Goal: Task Accomplishment & Management: Complete application form

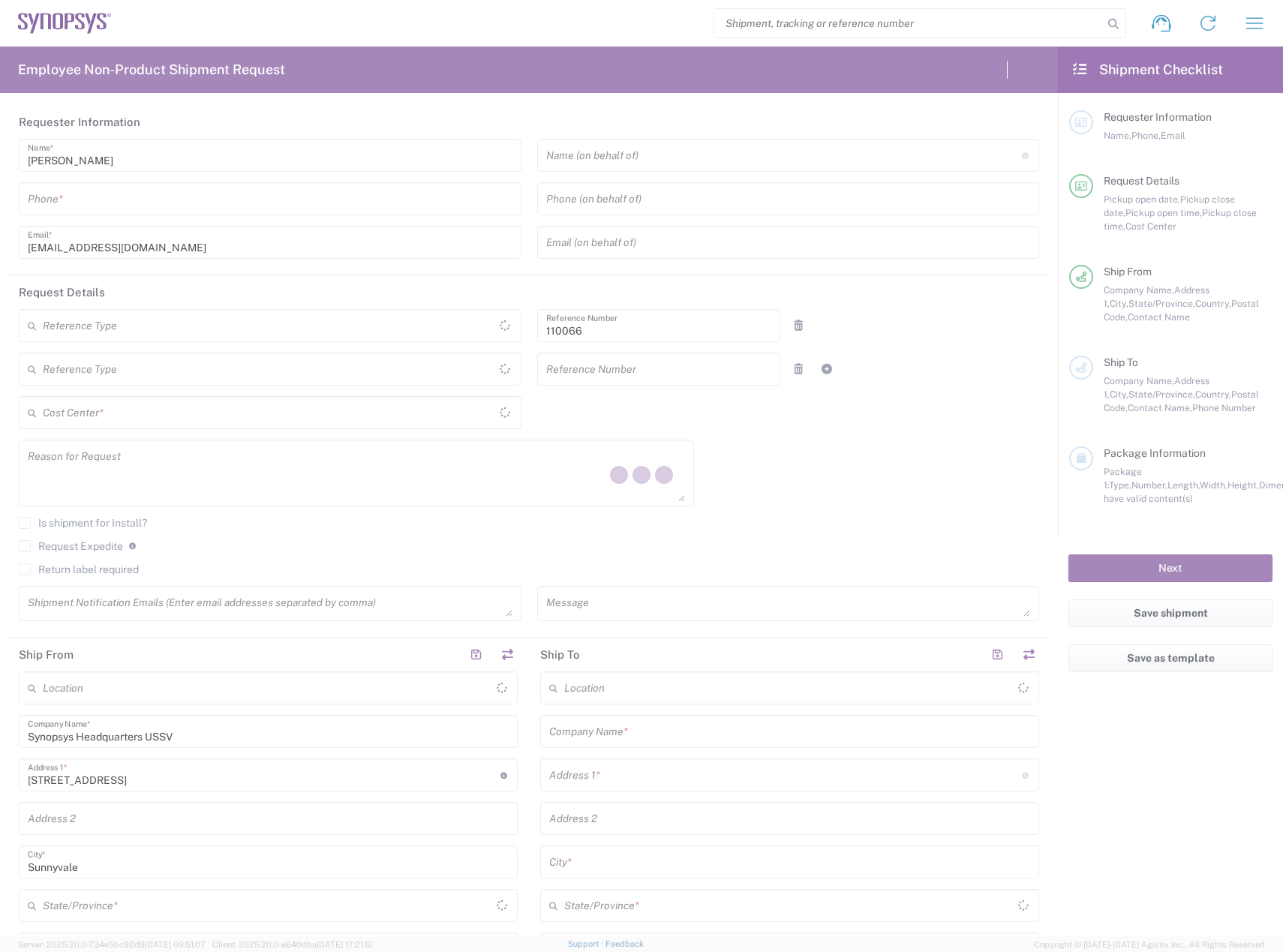
type input "Department"
type input "US01, CIO, IT, ESS2 110066"
type input "United States"
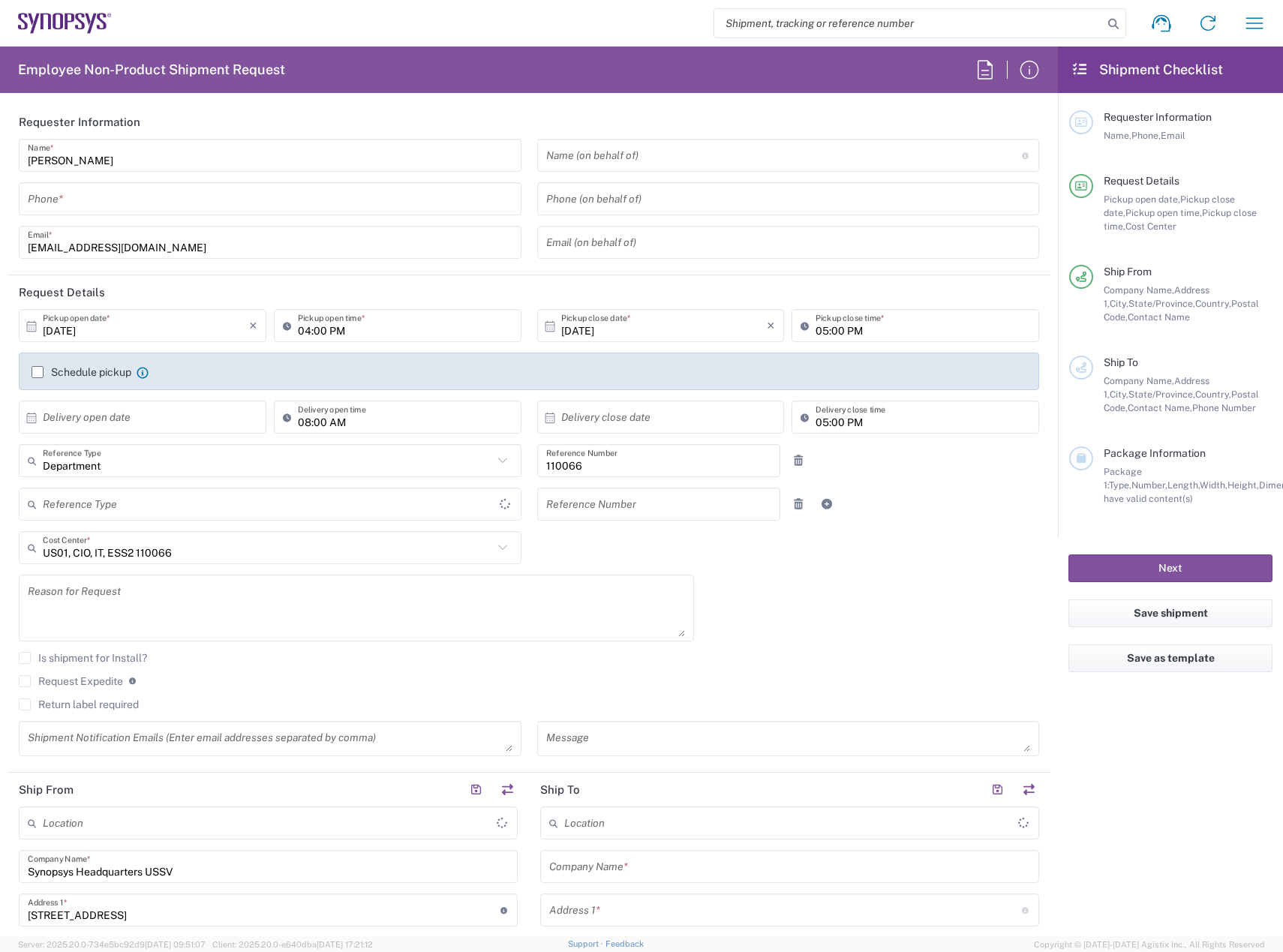
type input "United States"
type input "Delivered at Place"
type input "California"
type input "Headquarters USSV"
click at [199, 200] on input "tel" at bounding box center [270, 199] width 485 height 27
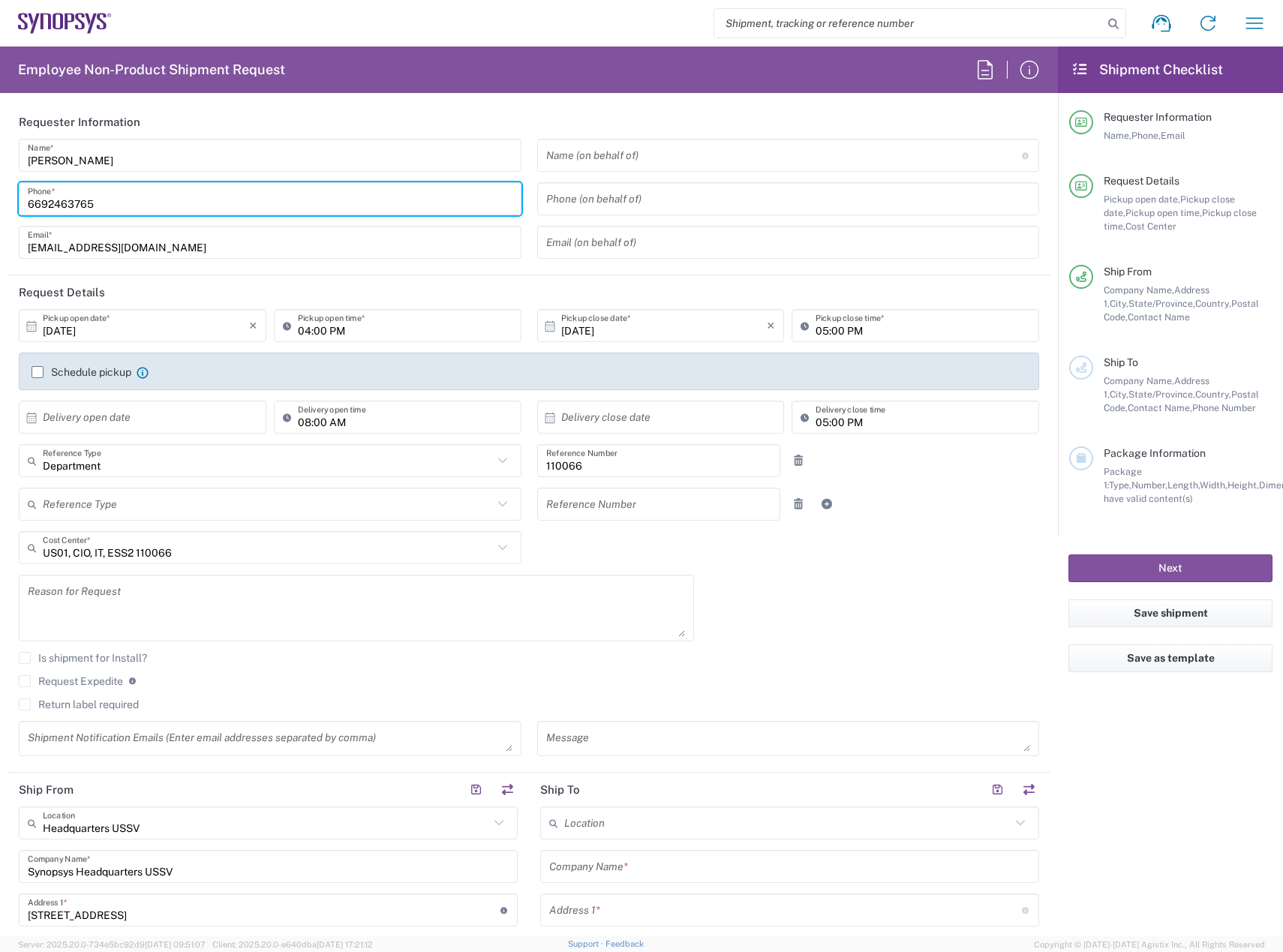
drag, startPoint x: 199, startPoint y: 200, endPoint x: -325, endPoint y: 166, distance: 525.1
click at [0, 166] on html "Shipment request Shipment tracking Employee non-product shipment request My shi…" at bounding box center [642, 476] width 1283 height 952
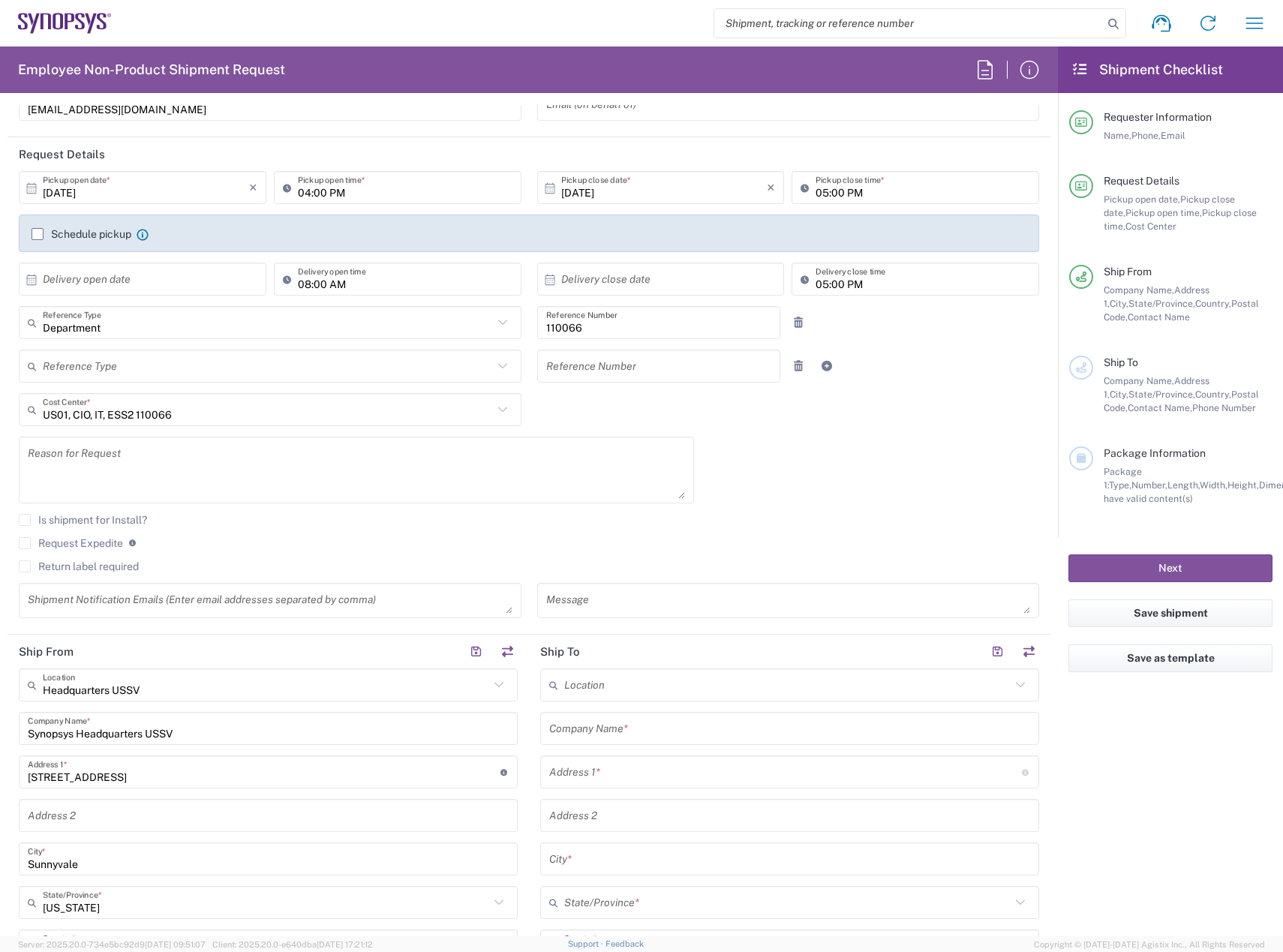
scroll to position [300, 0]
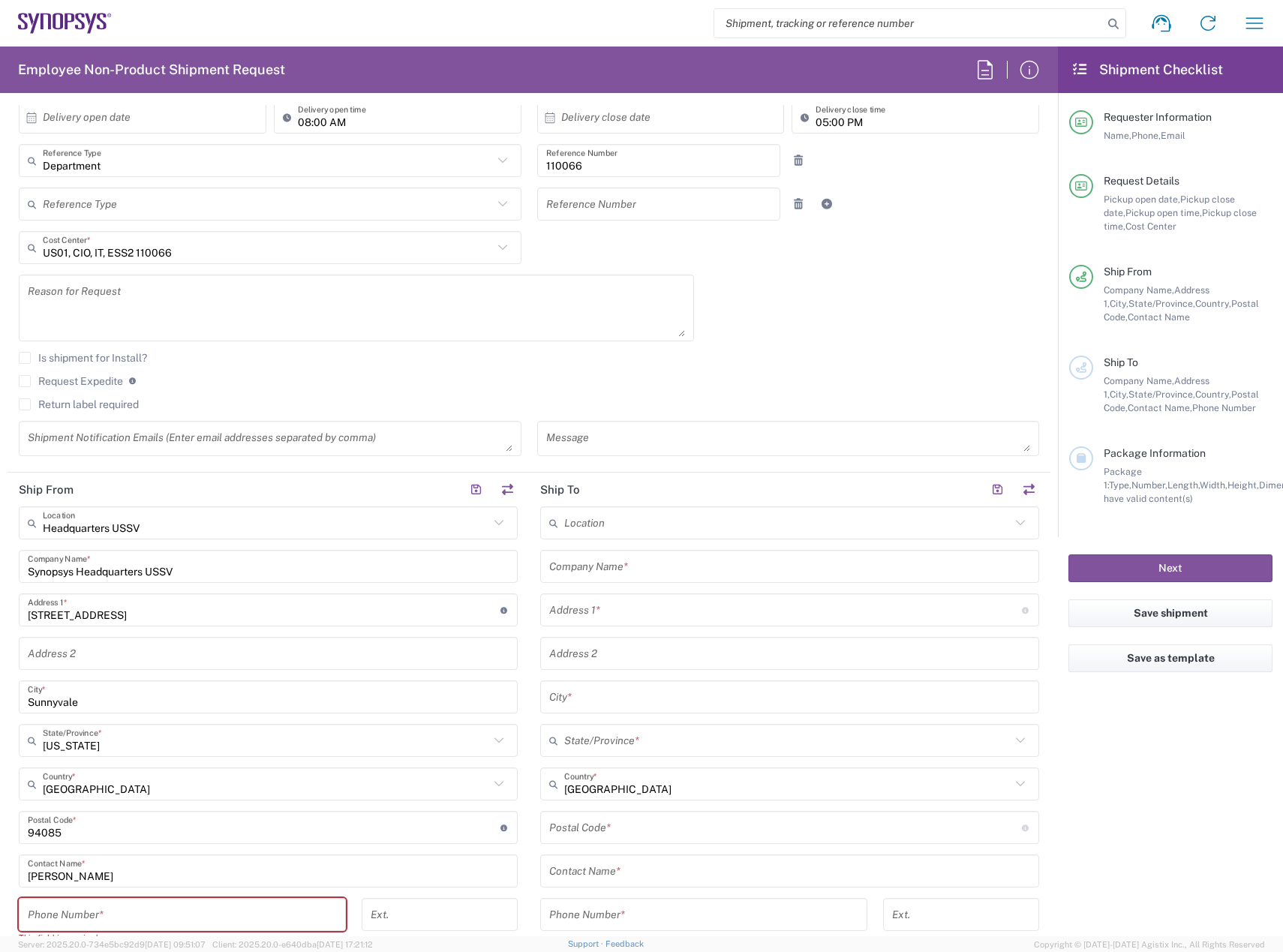
type input "6692463765"
click at [108, 911] on input "tel" at bounding box center [182, 915] width 309 height 27
paste input "6692463765"
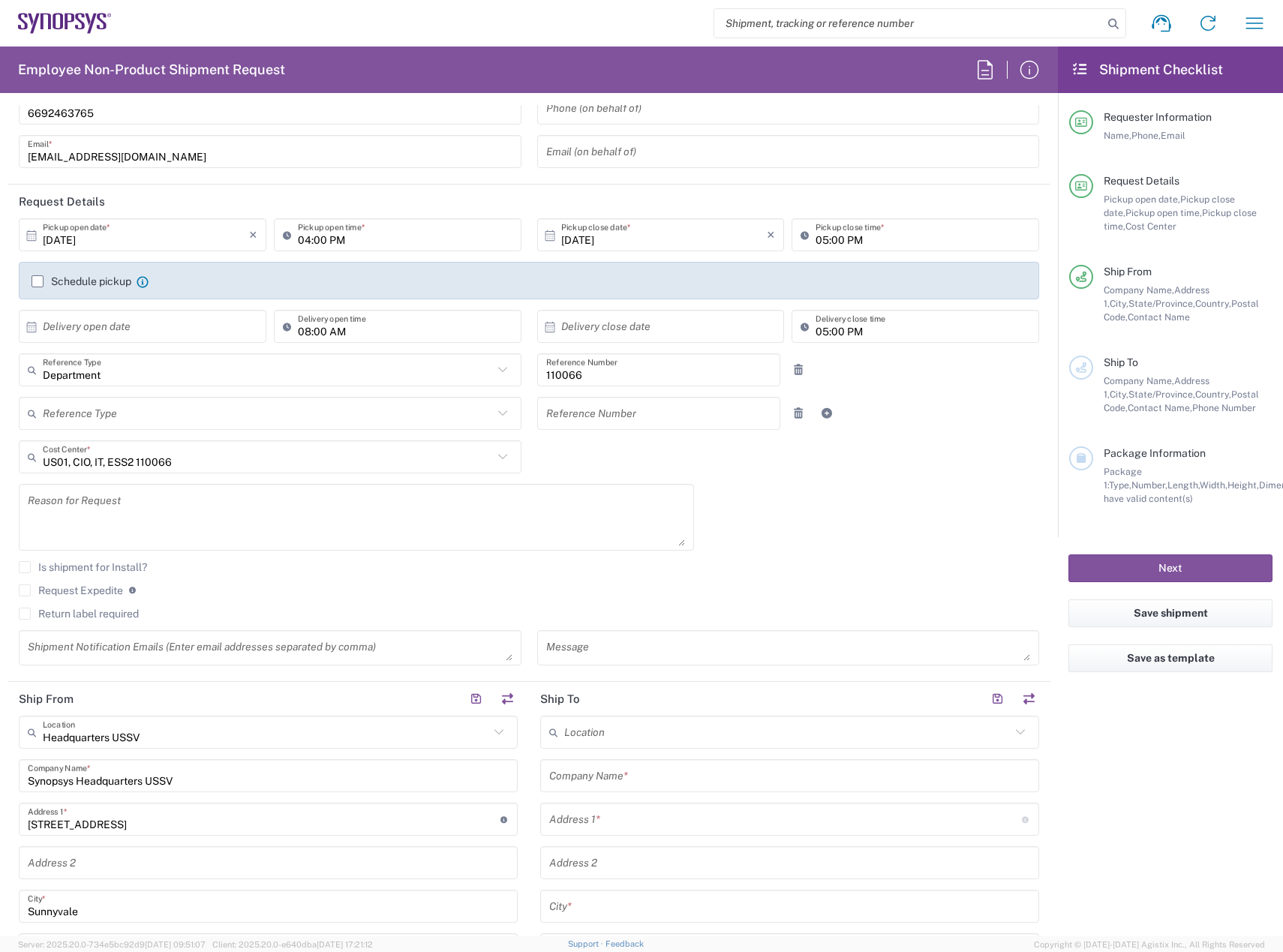
scroll to position [75, 0]
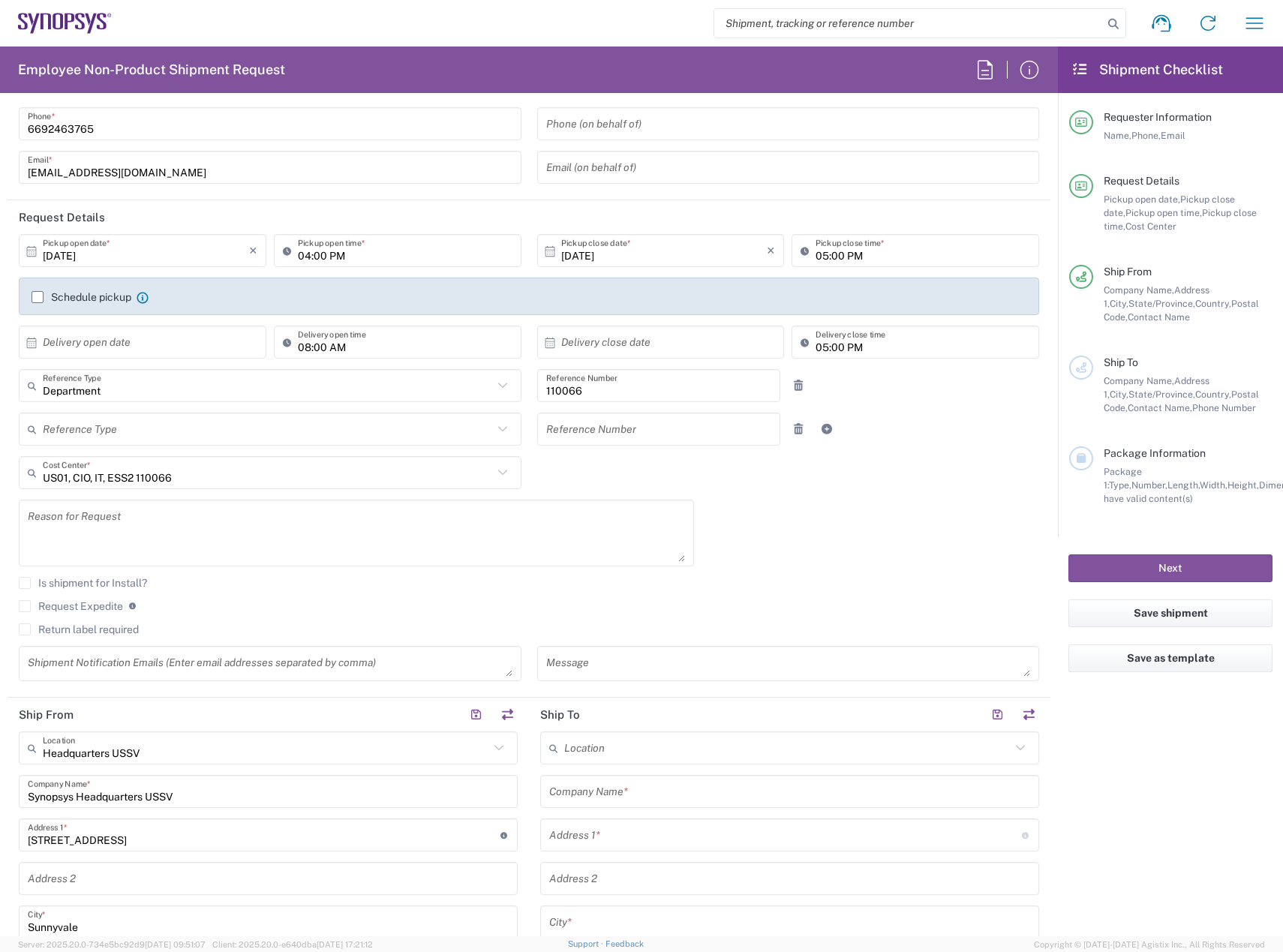
type input "6692463765"
click at [29, 627] on label "Return label required" at bounding box center [78, 629] width 120 height 12
click at [25, 629] on input "Return label required" at bounding box center [25, 629] width 0 height 0
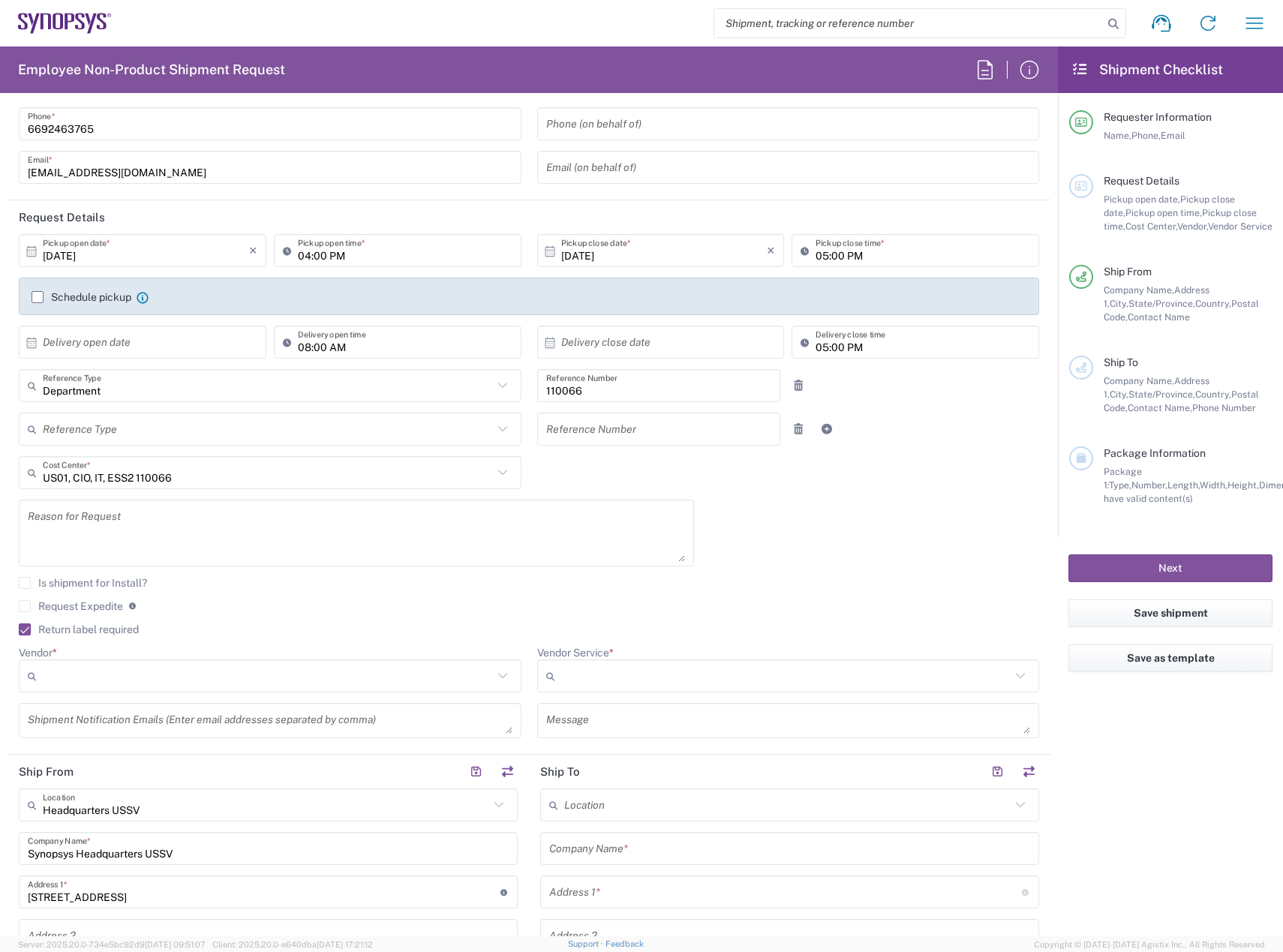
click at [131, 677] on input "Vendor *" at bounding box center [268, 676] width 450 height 24
click at [140, 729] on span "FedEx Express" at bounding box center [267, 733] width 494 height 23
type input "FedEx Express"
click at [696, 682] on input "Vendor Service *" at bounding box center [787, 676] width 450 height 24
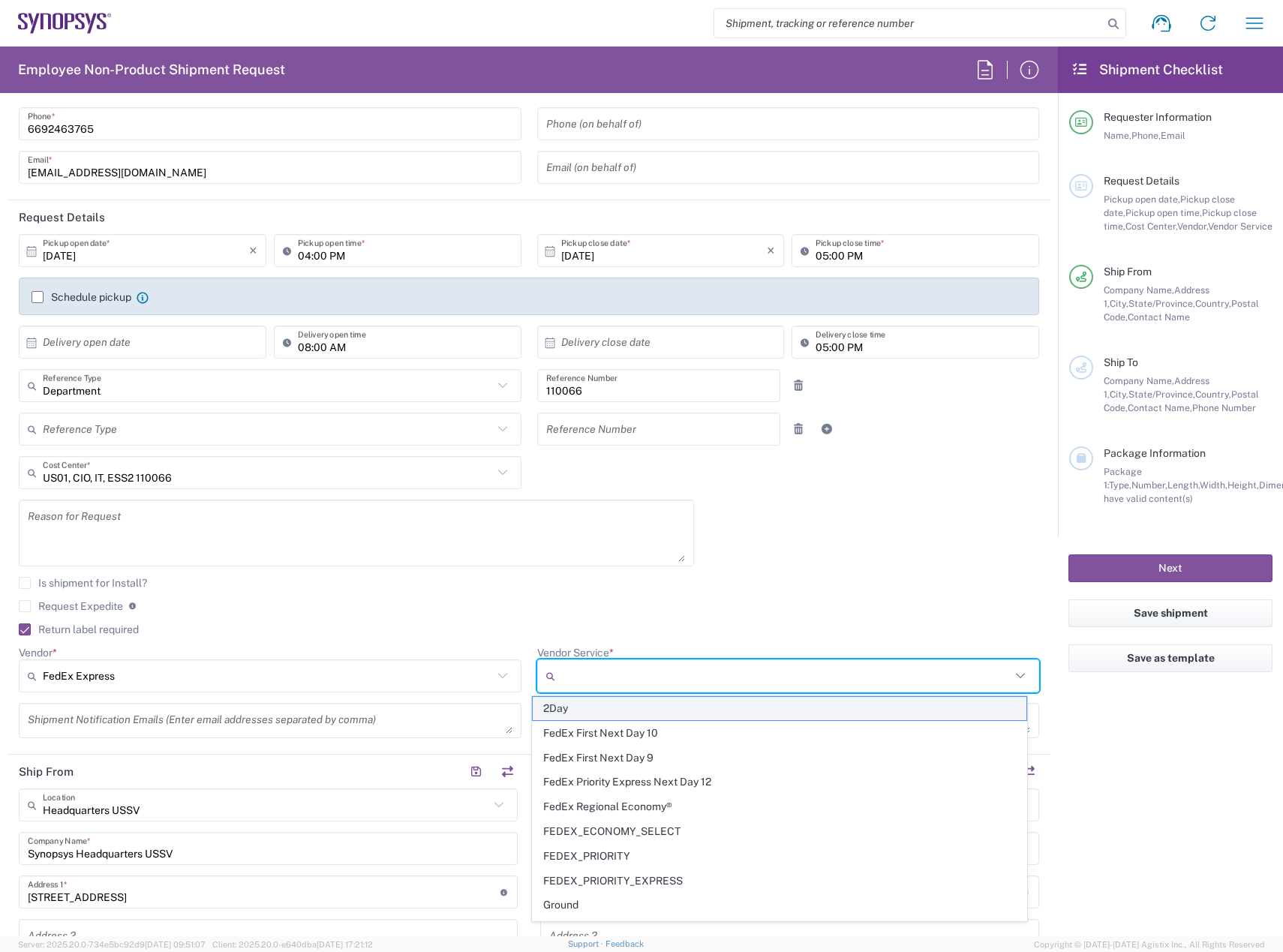
click at [678, 714] on span "2Day" at bounding box center [779, 708] width 494 height 23
type input "2Day"
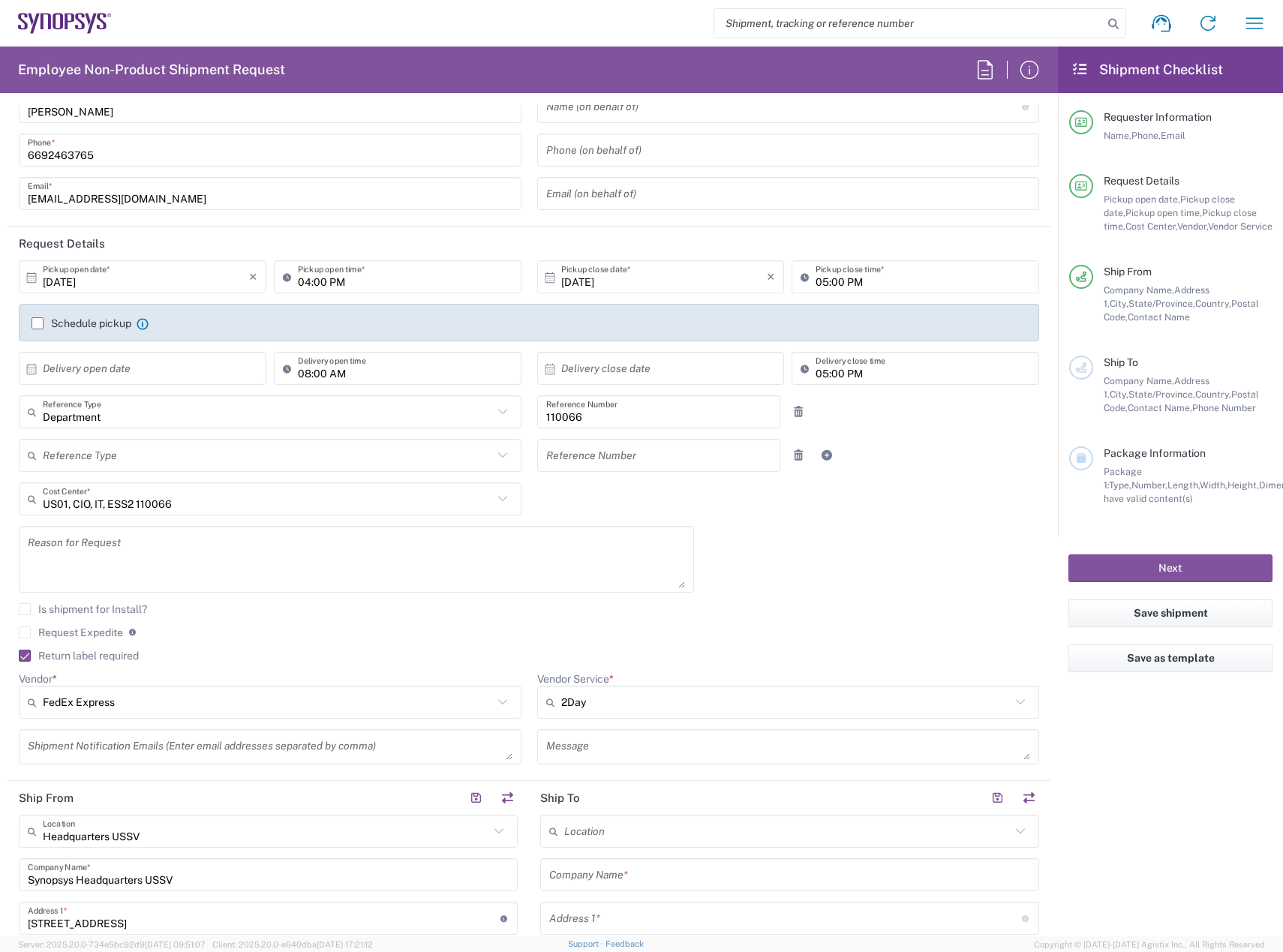
scroll to position [300, 0]
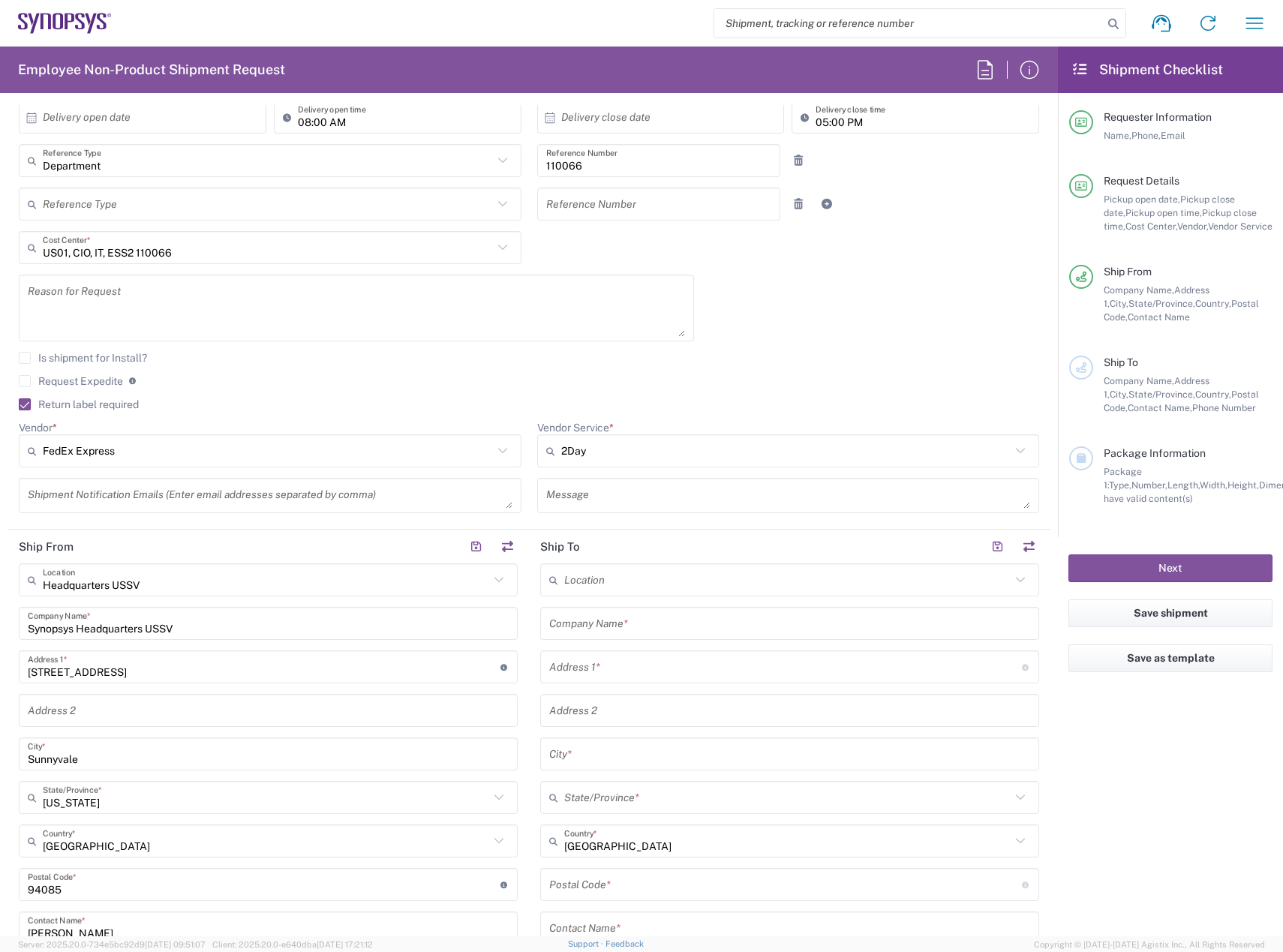
click at [658, 626] on input "text" at bounding box center [789, 624] width 481 height 27
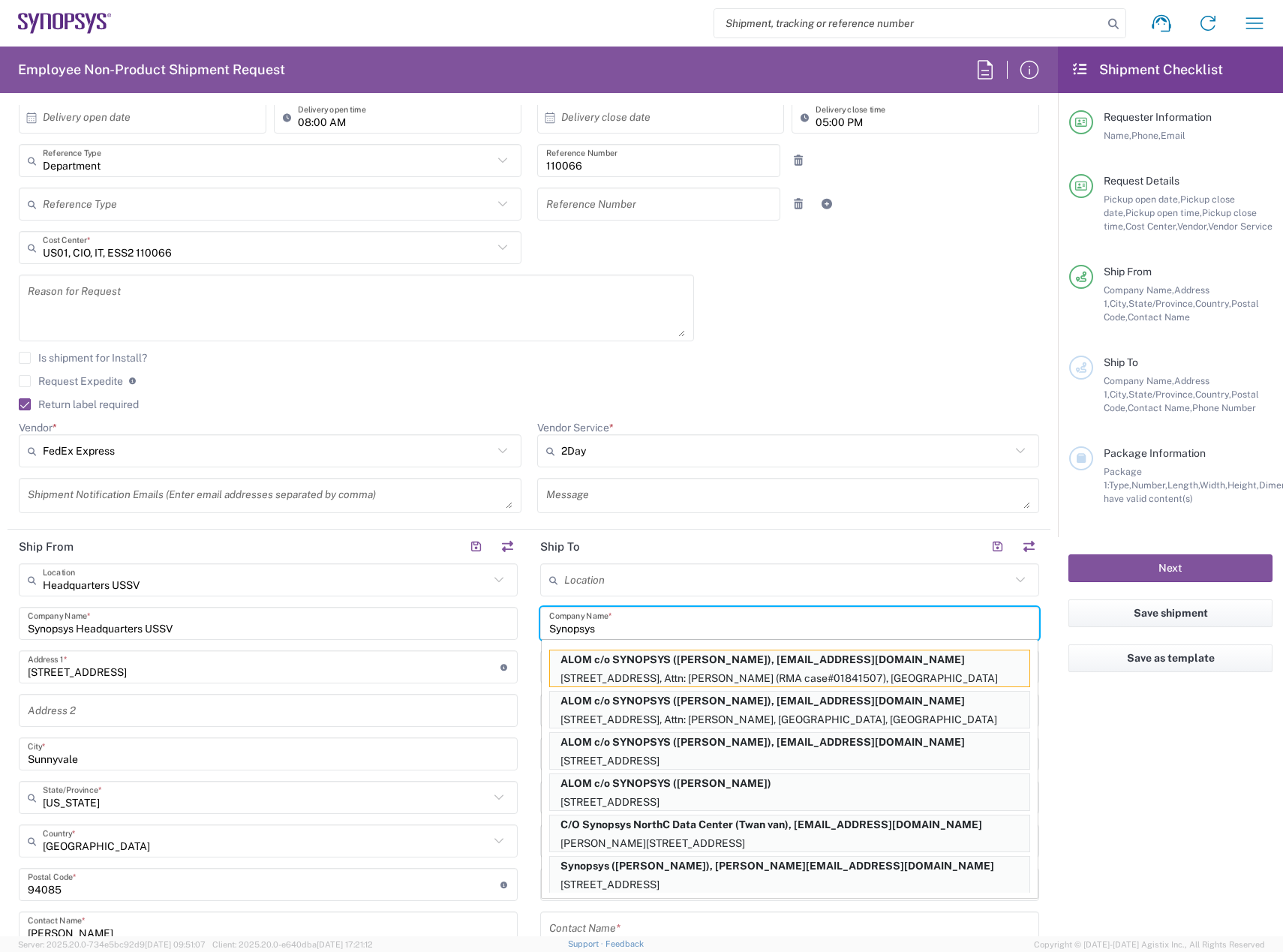
type input "Synopsys"
click at [635, 923] on input "text" at bounding box center [789, 928] width 481 height 27
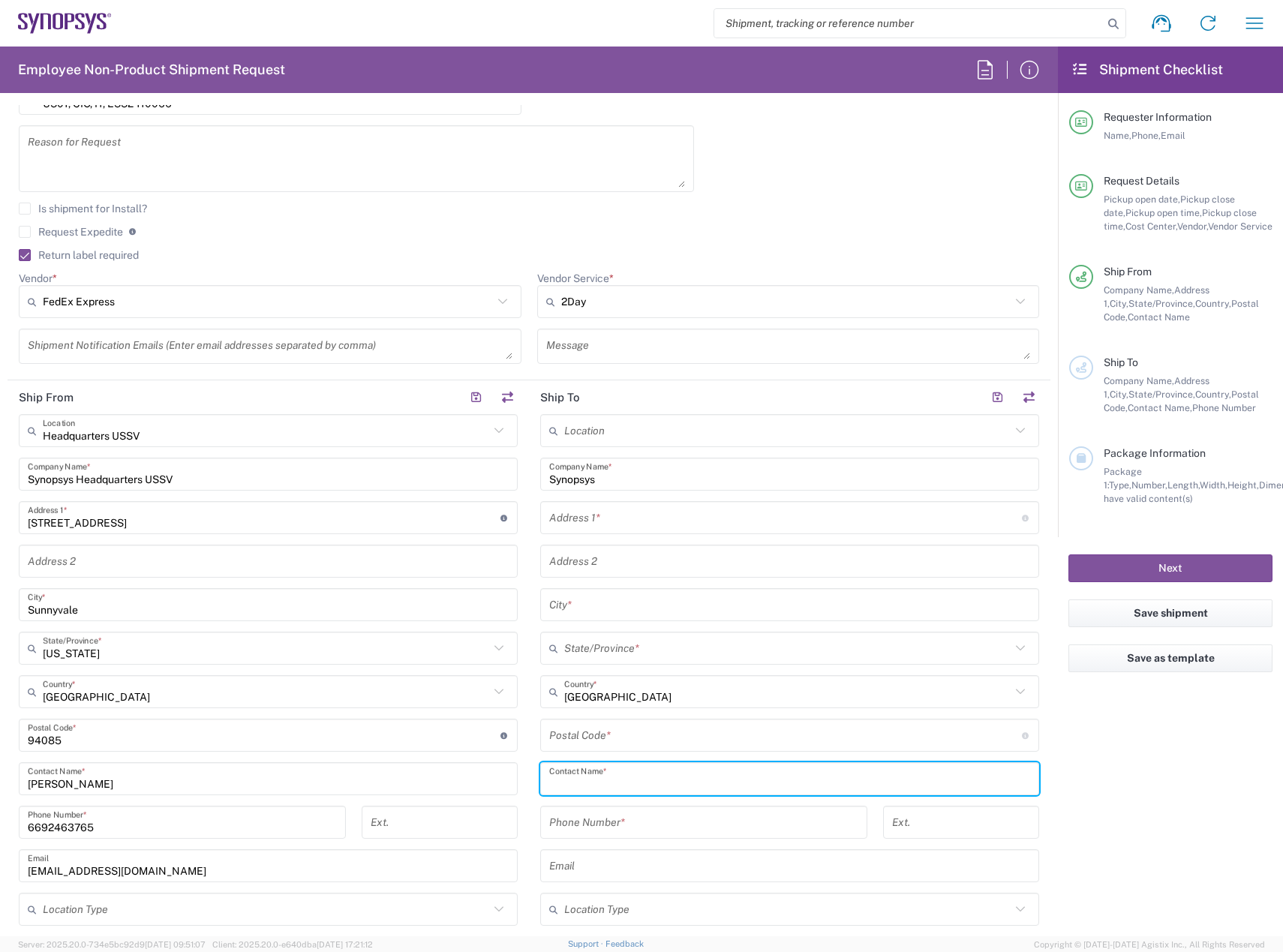
scroll to position [450, 0]
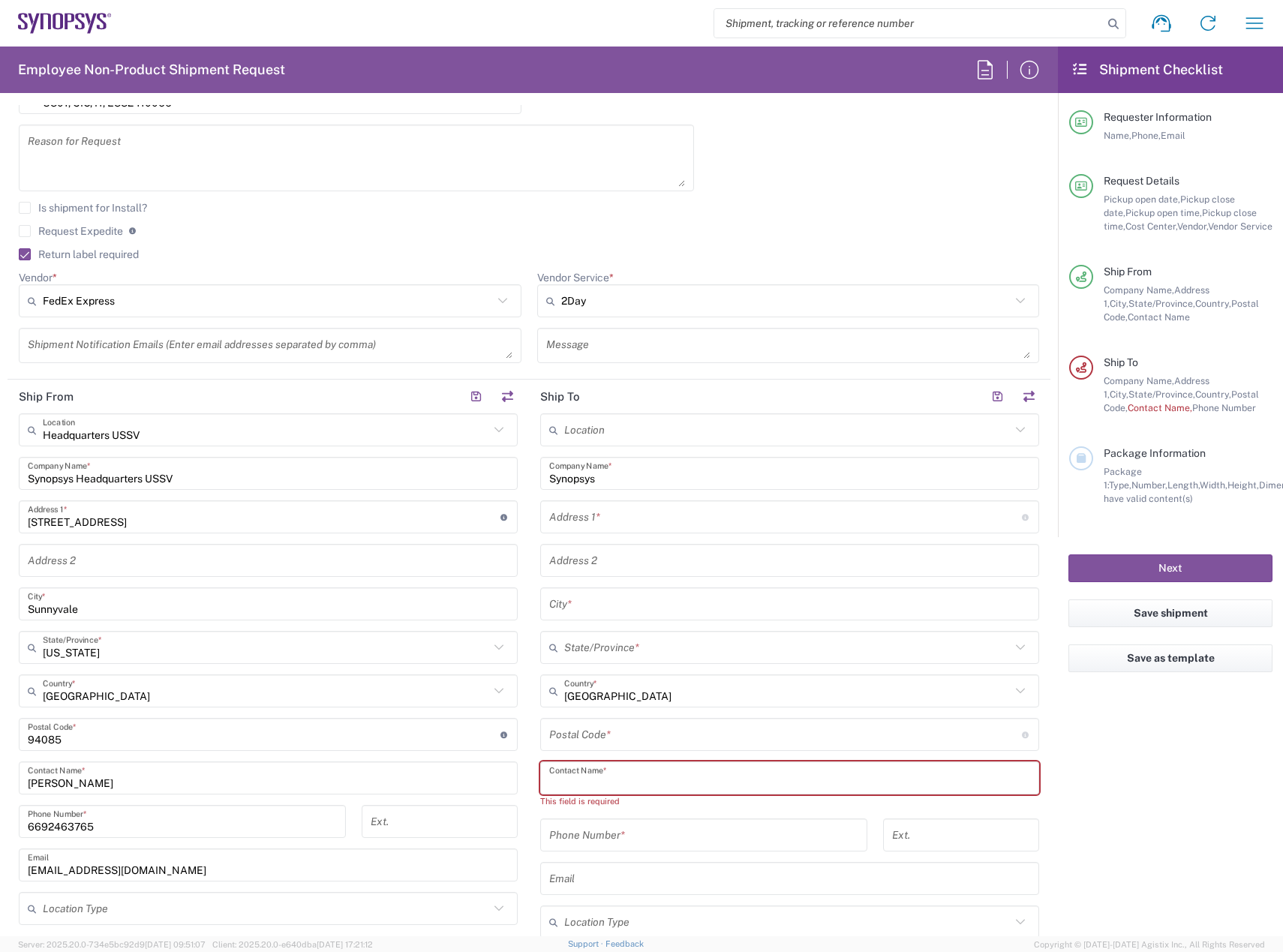
click at [550, 780] on input "text" at bounding box center [789, 778] width 481 height 27
paste input "Michael Loomis"
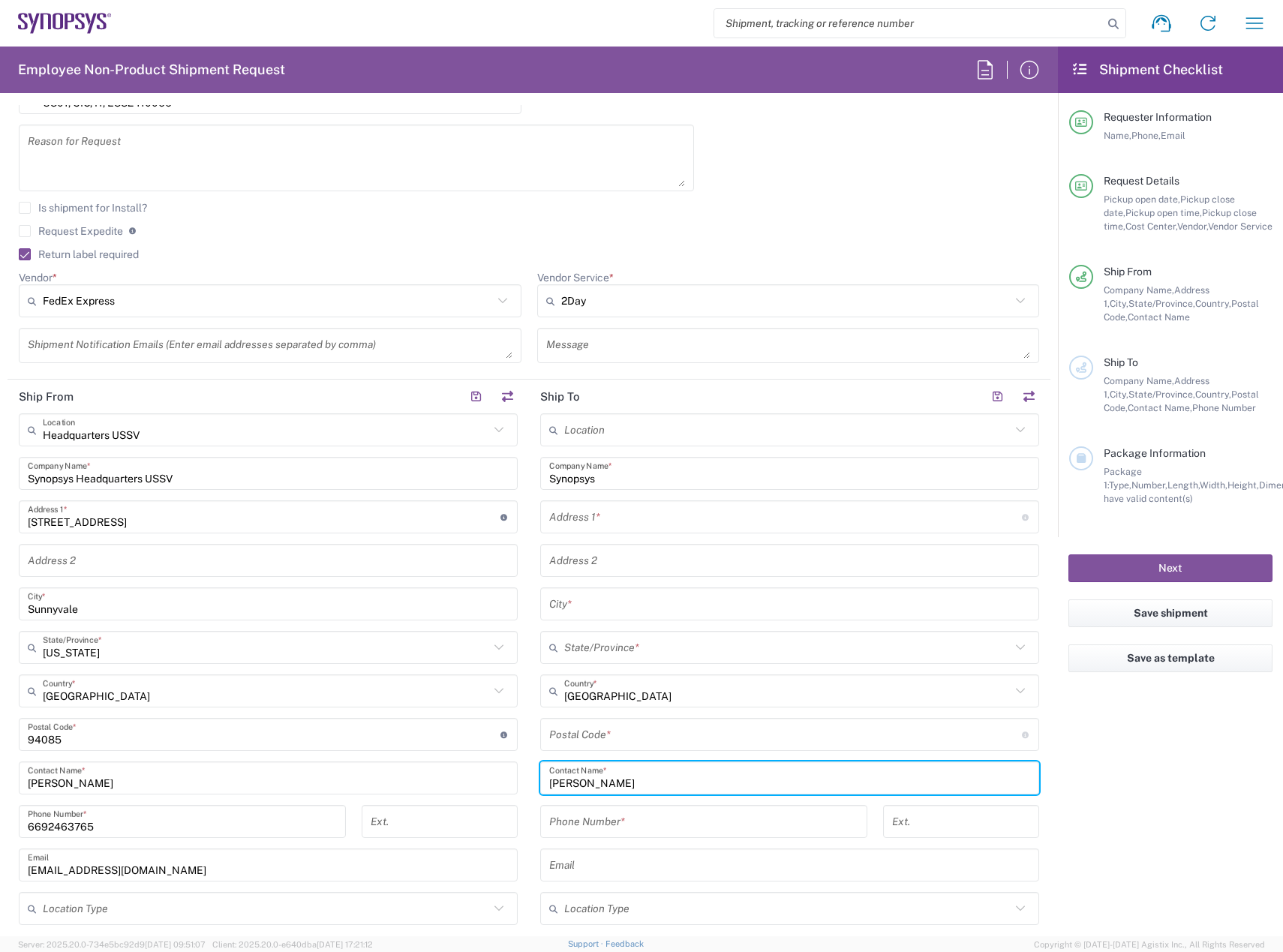
type input "Michael Loomis"
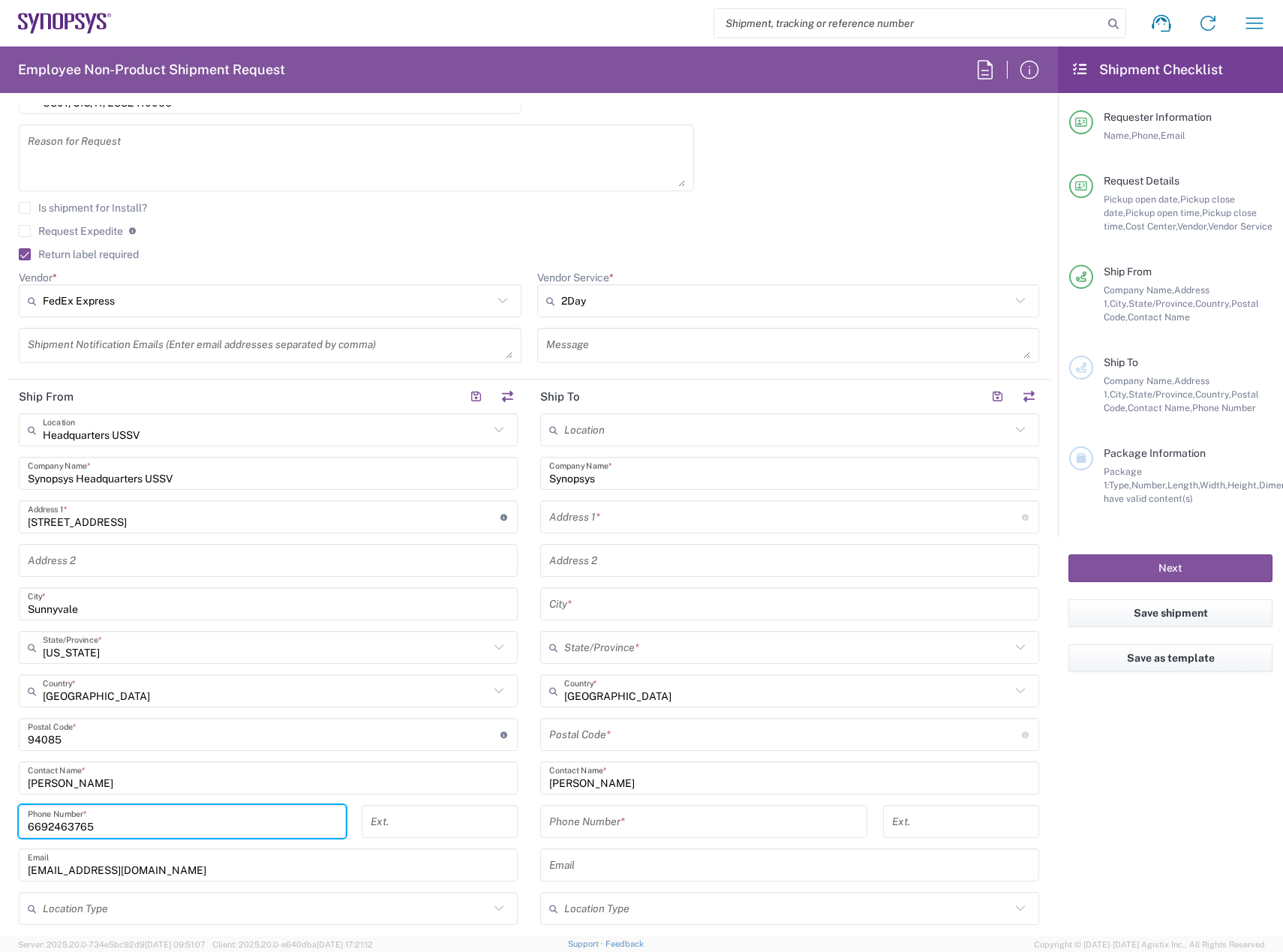
drag, startPoint x: 153, startPoint y: 825, endPoint x: -136, endPoint y: 849, distance: 290.0
click at [0, 849] on html "Shipment request Shipment tracking Employee non-product shipment request My shi…" at bounding box center [642, 476] width 1283 height 952
click at [716, 833] on input "tel" at bounding box center [704, 822] width 309 height 27
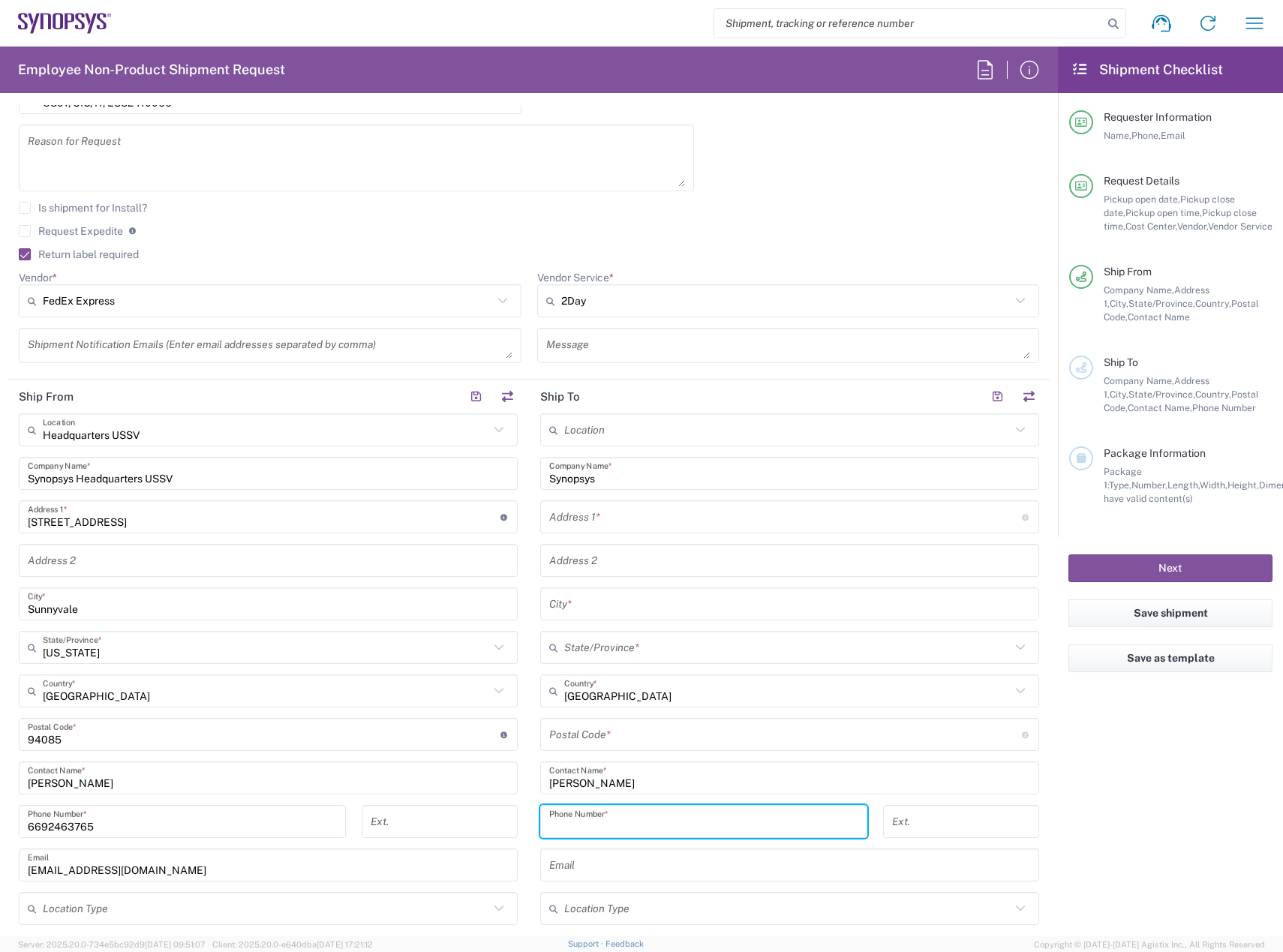
paste input "6692463765"
type input "6692463765"
click at [592, 740] on input "undefined" at bounding box center [786, 735] width 472 height 27
paste input "92129"
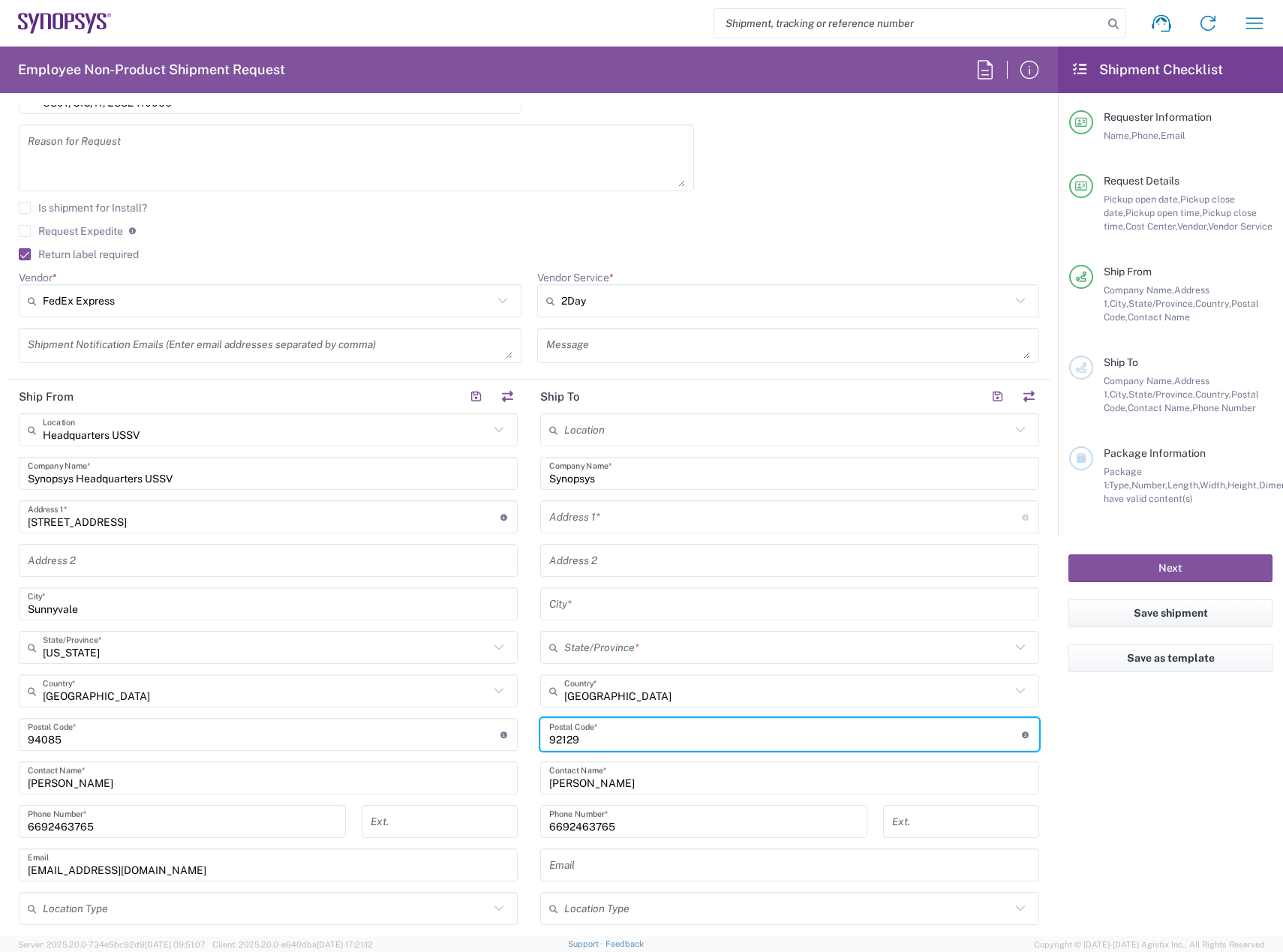
type input "92129"
click at [582, 652] on input "text" at bounding box center [788, 648] width 447 height 27
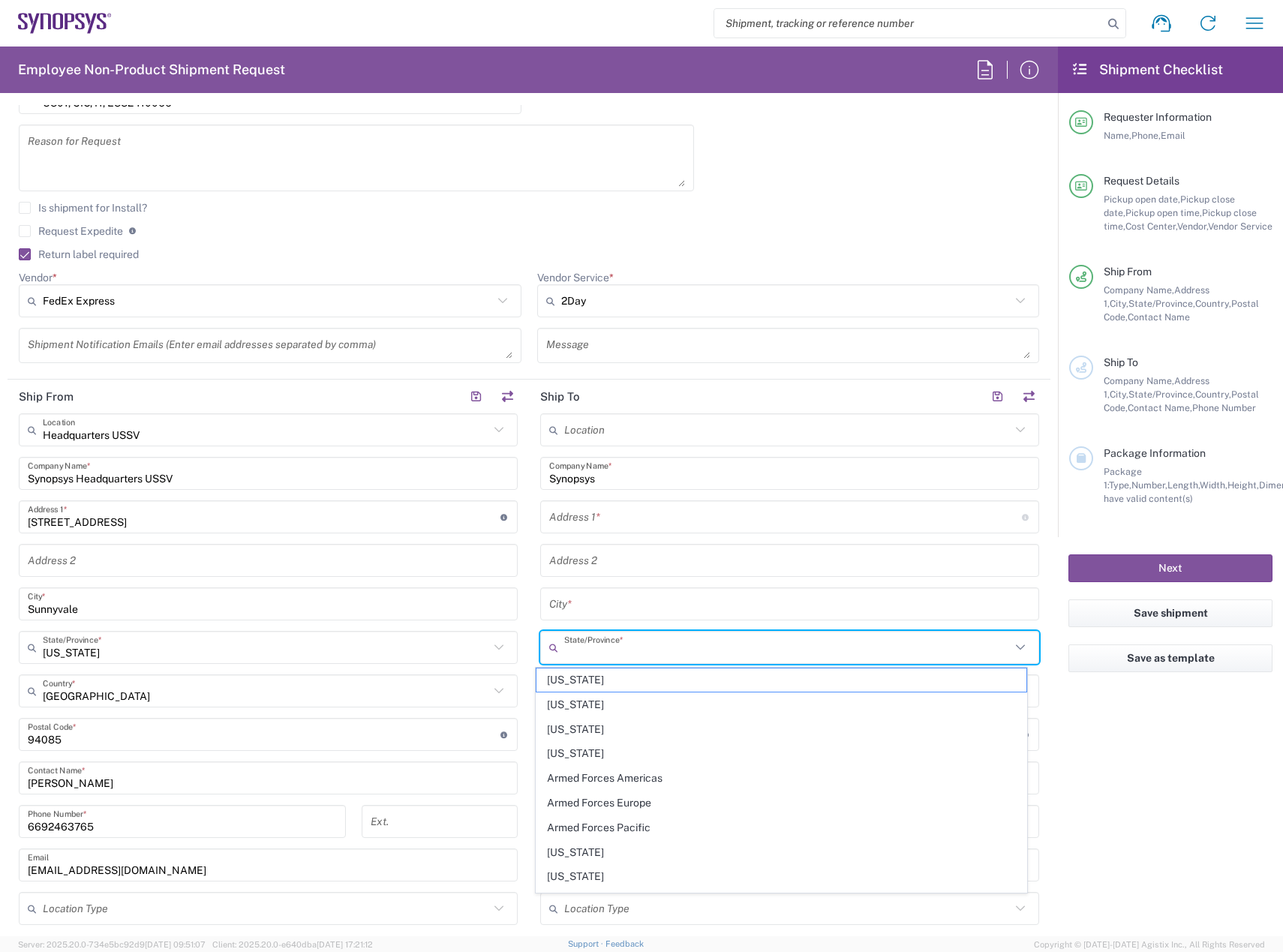
drag, startPoint x: 563, startPoint y: 845, endPoint x: 492, endPoint y: 619, distance: 236.9
click at [563, 845] on span "California" at bounding box center [782, 852] width 491 height 23
type input "California"
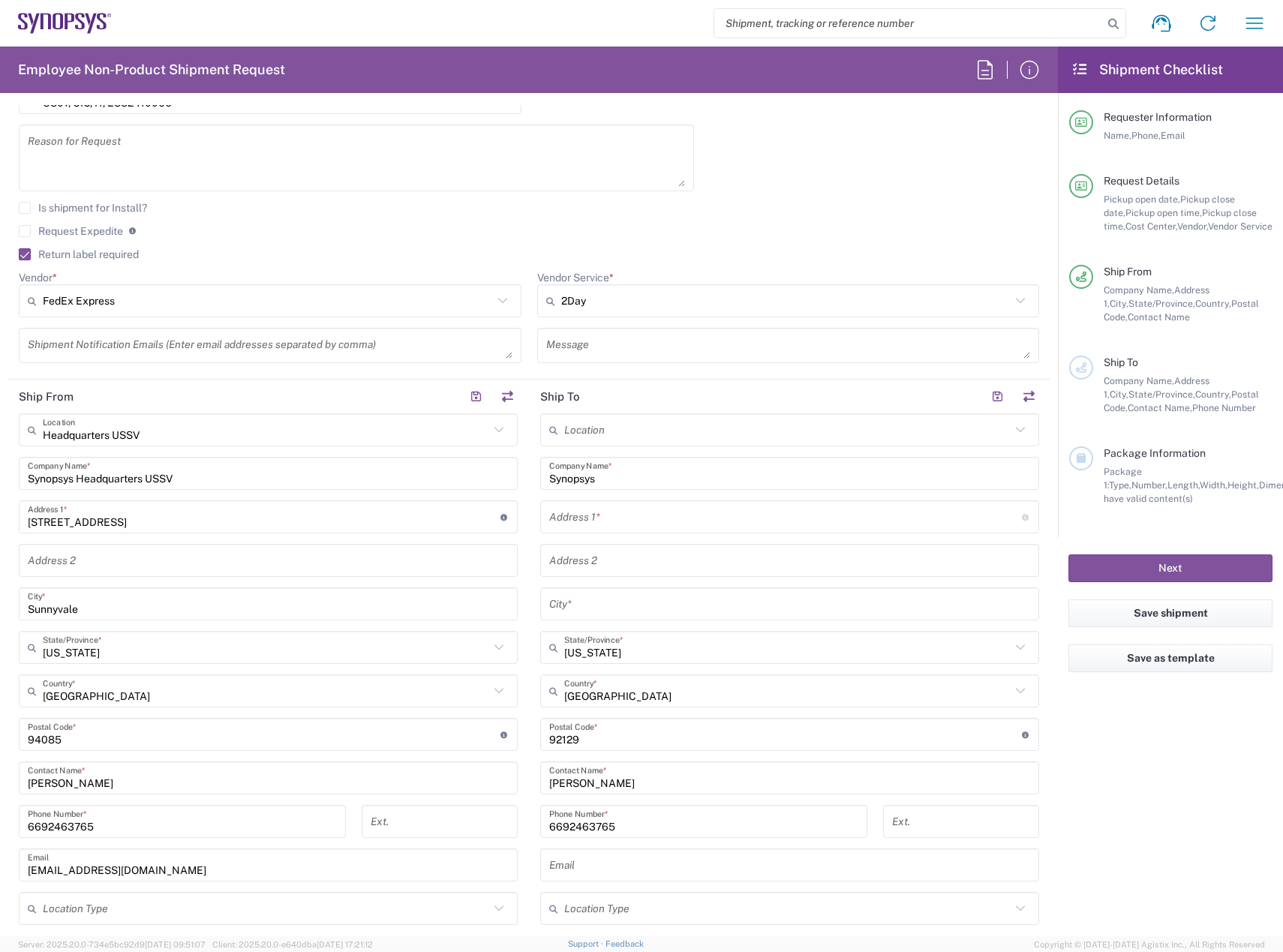
drag, startPoint x: 603, startPoint y: 599, endPoint x: 617, endPoint y: 599, distance: 14.0
click at [603, 599] on input "text" at bounding box center [789, 604] width 481 height 27
paste input "San Diego"
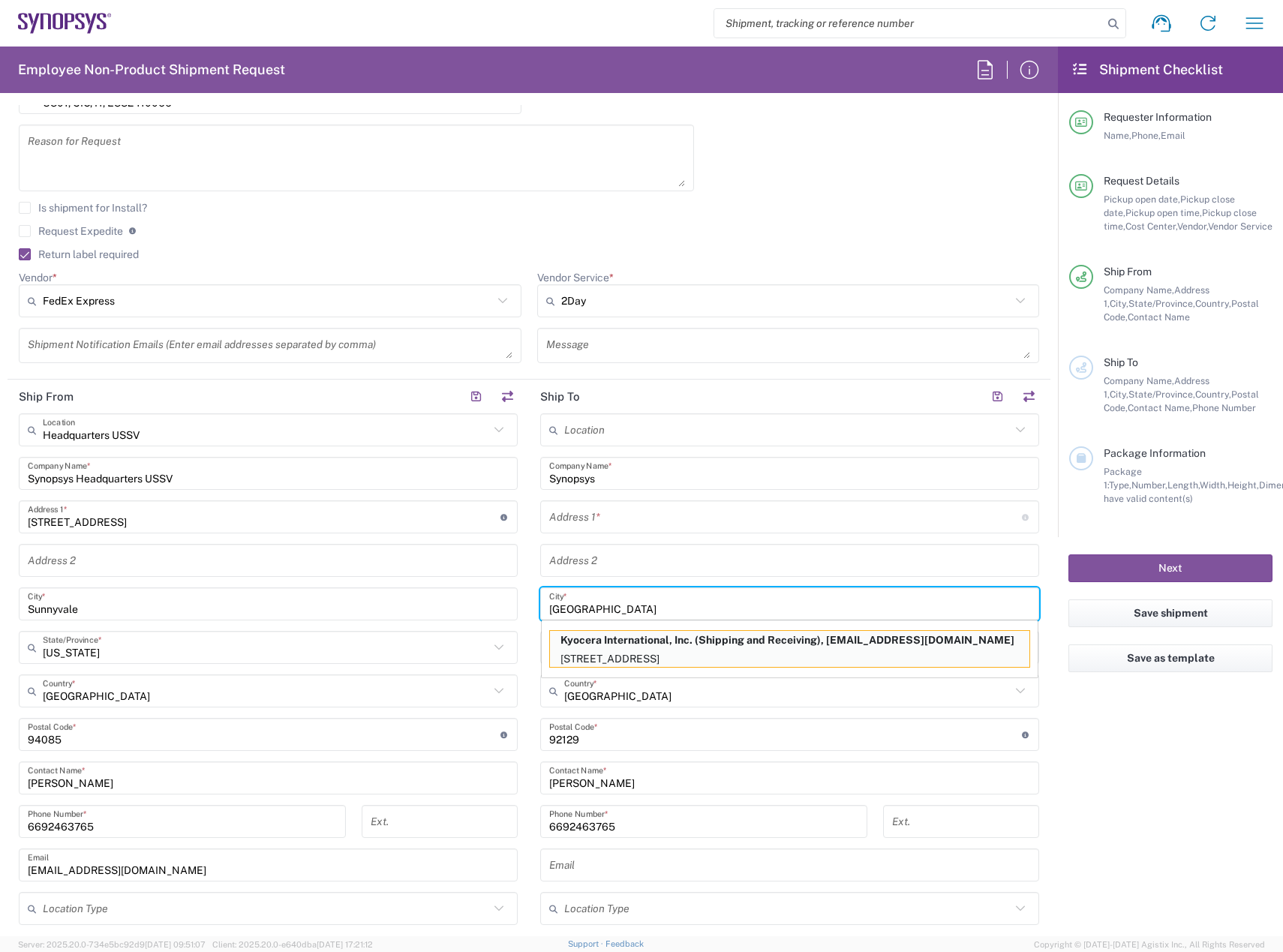
type input "San Diego"
click at [620, 505] on input "text" at bounding box center [786, 517] width 472 height 27
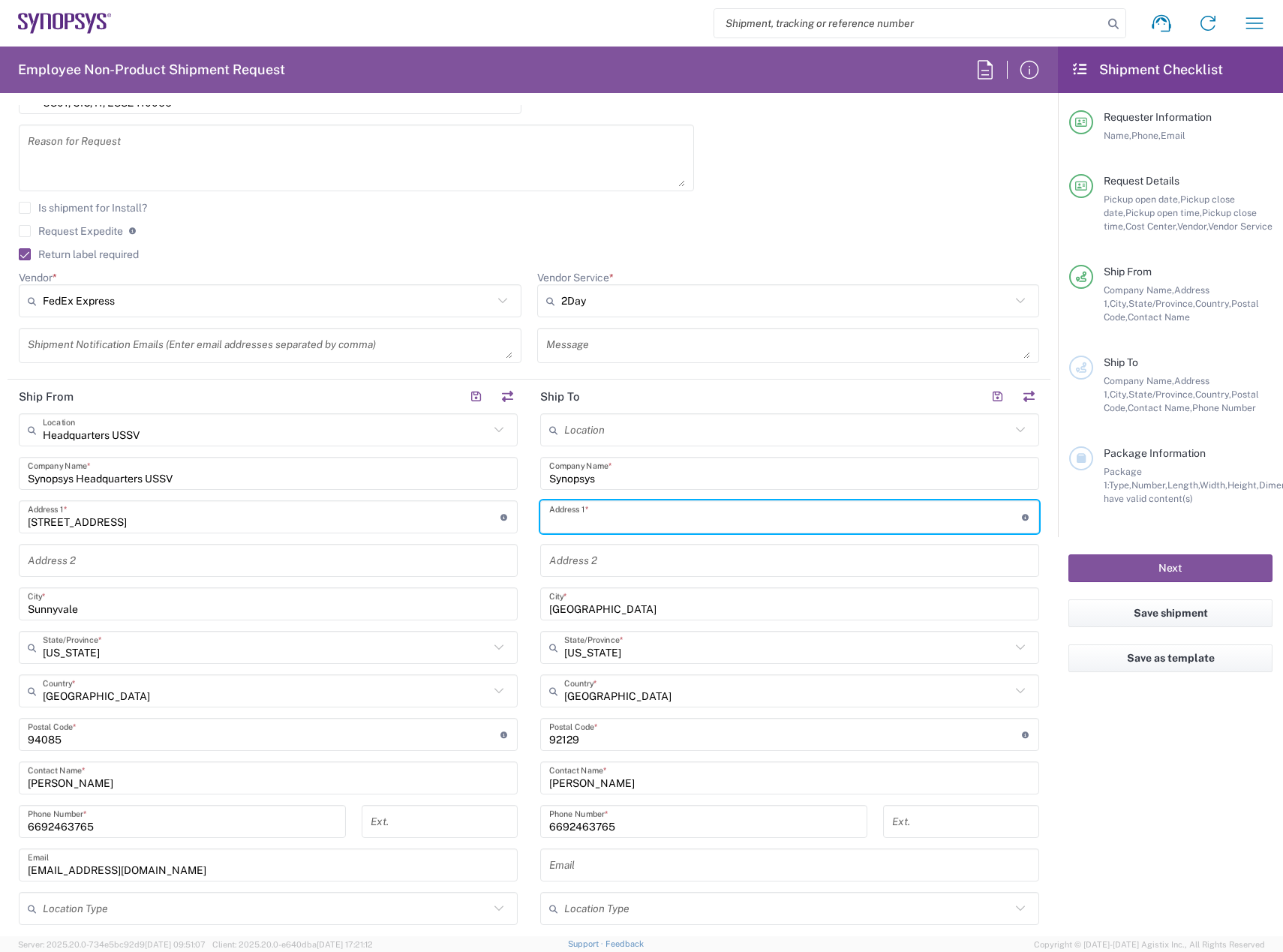
paste input "10032 Branford Road"
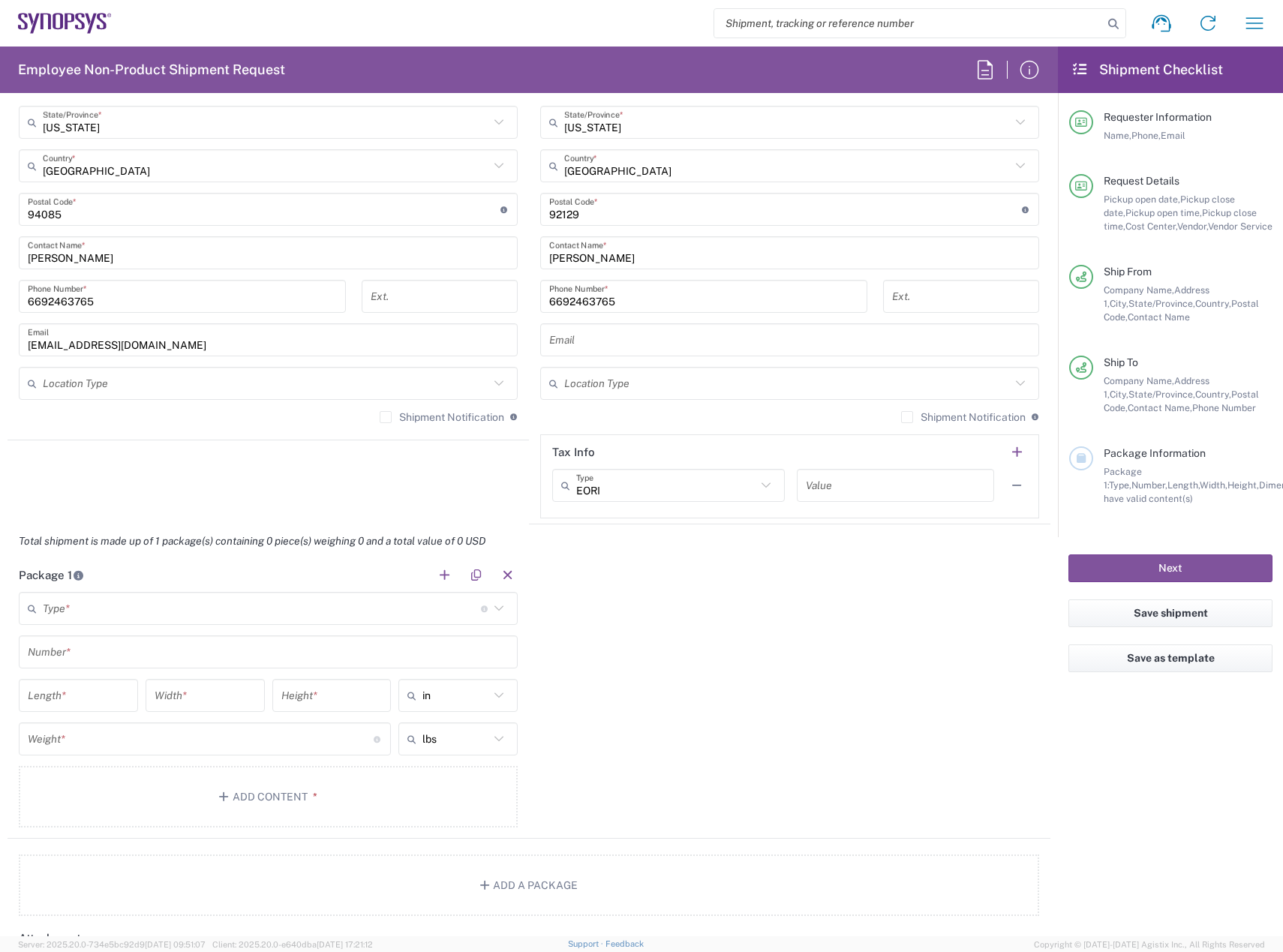
scroll to position [1050, 0]
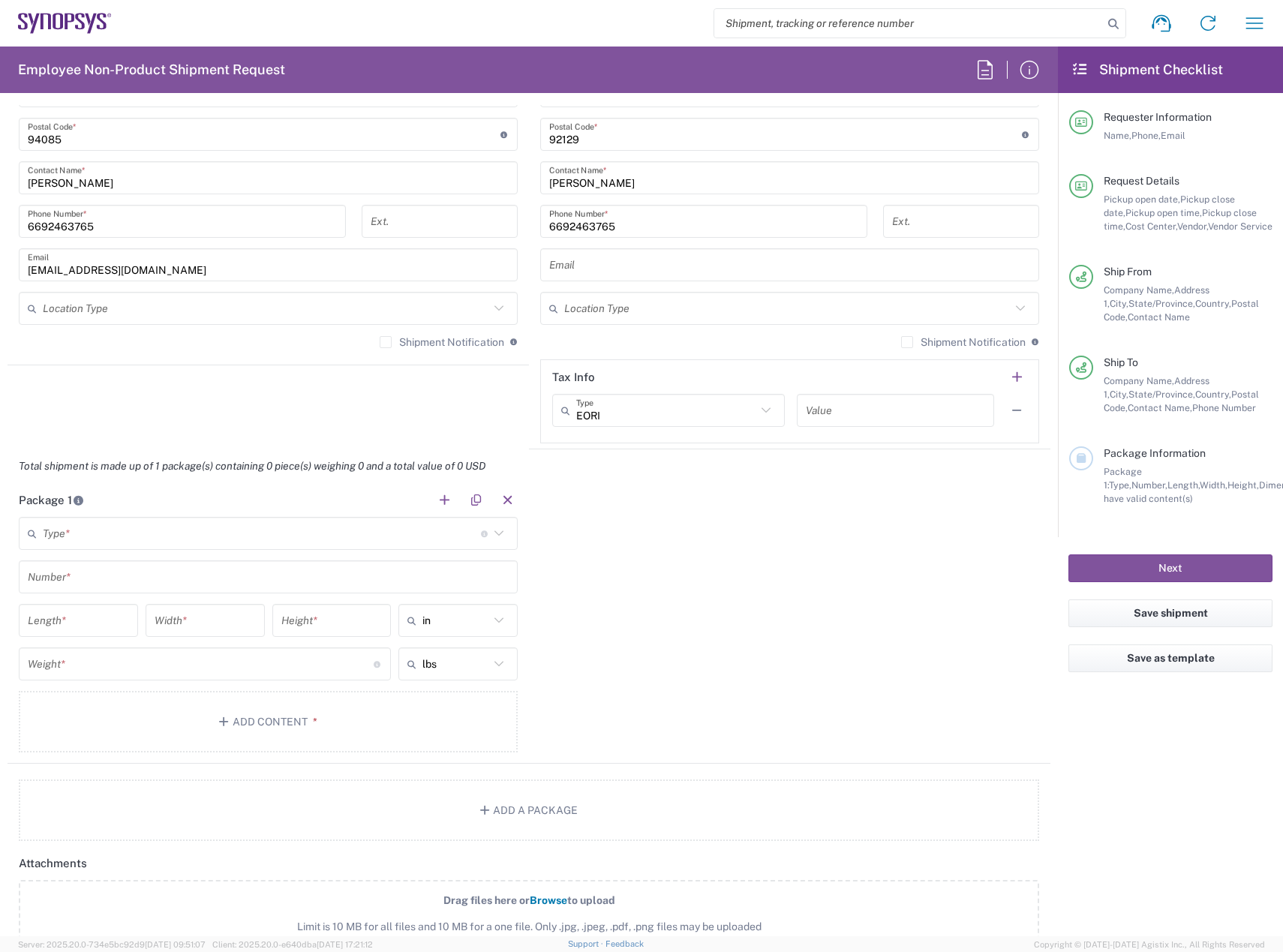
type input "10032 Branford Road"
click at [236, 546] on input "text" at bounding box center [262, 534] width 438 height 27
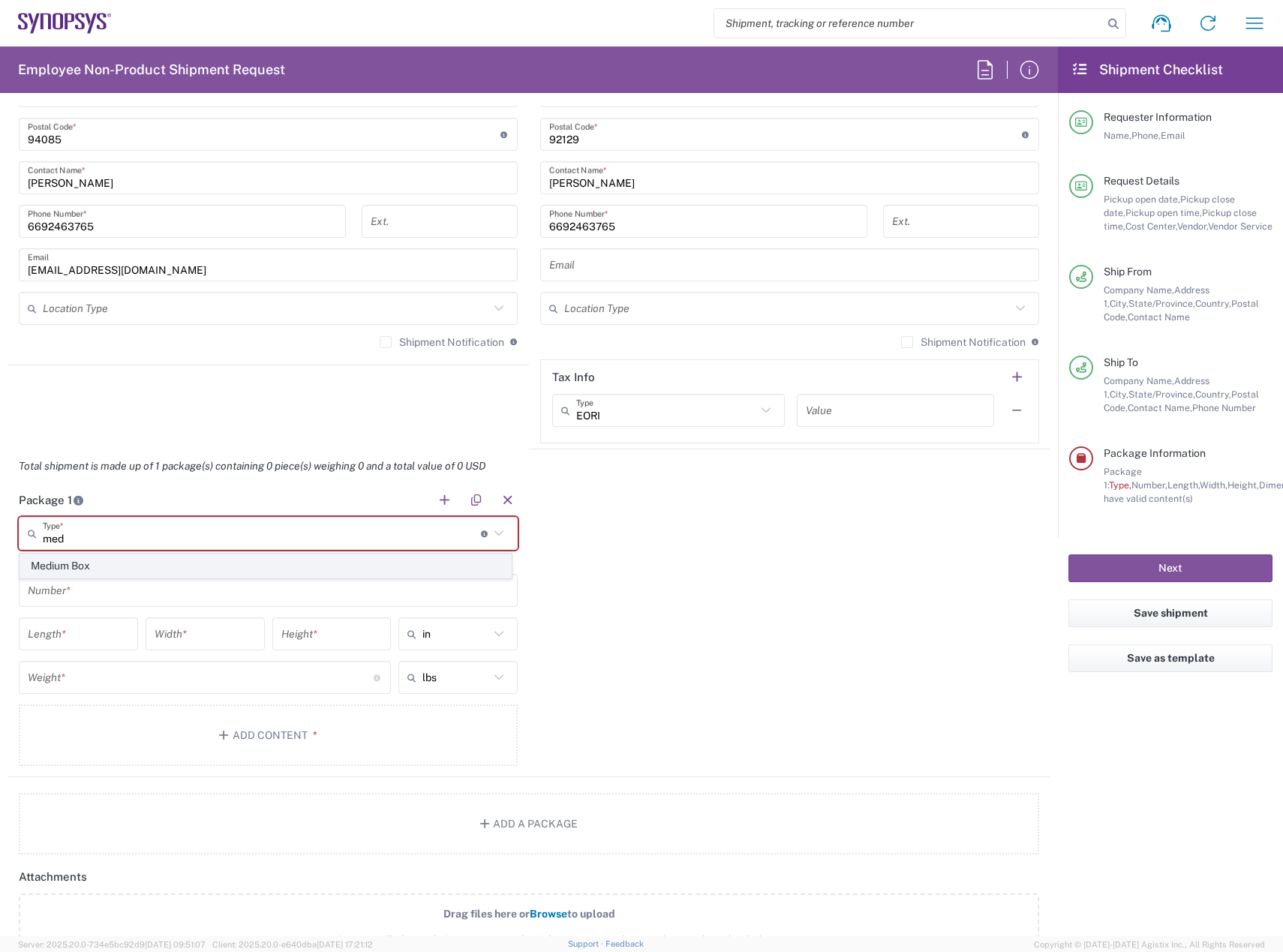
click at [154, 564] on span "Medium Box" at bounding box center [266, 565] width 491 height 23
type input "Medium Box"
type input "13"
type input "11.5"
type input "2.5"
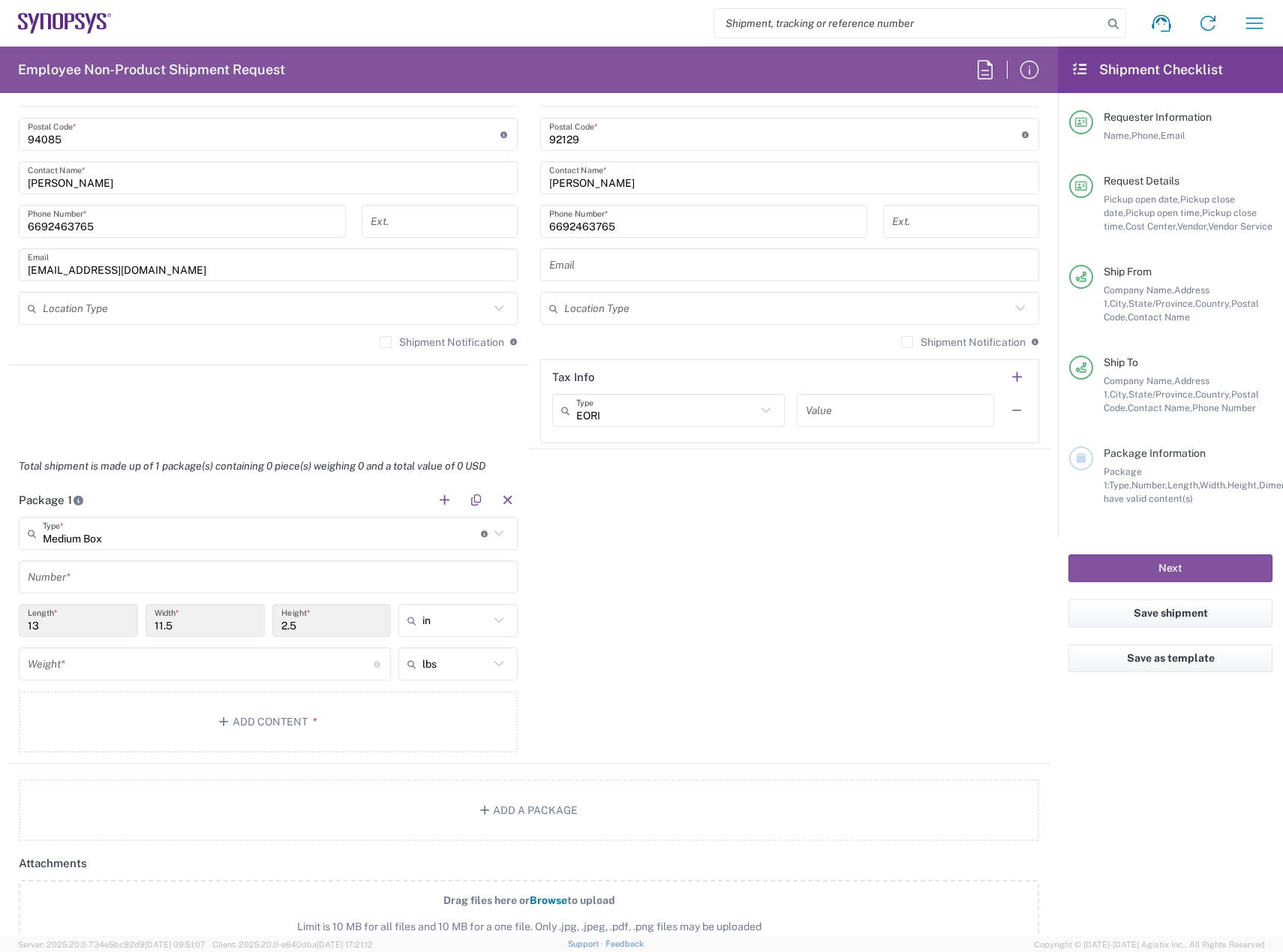
click at [137, 579] on input "text" at bounding box center [267, 577] width 481 height 27
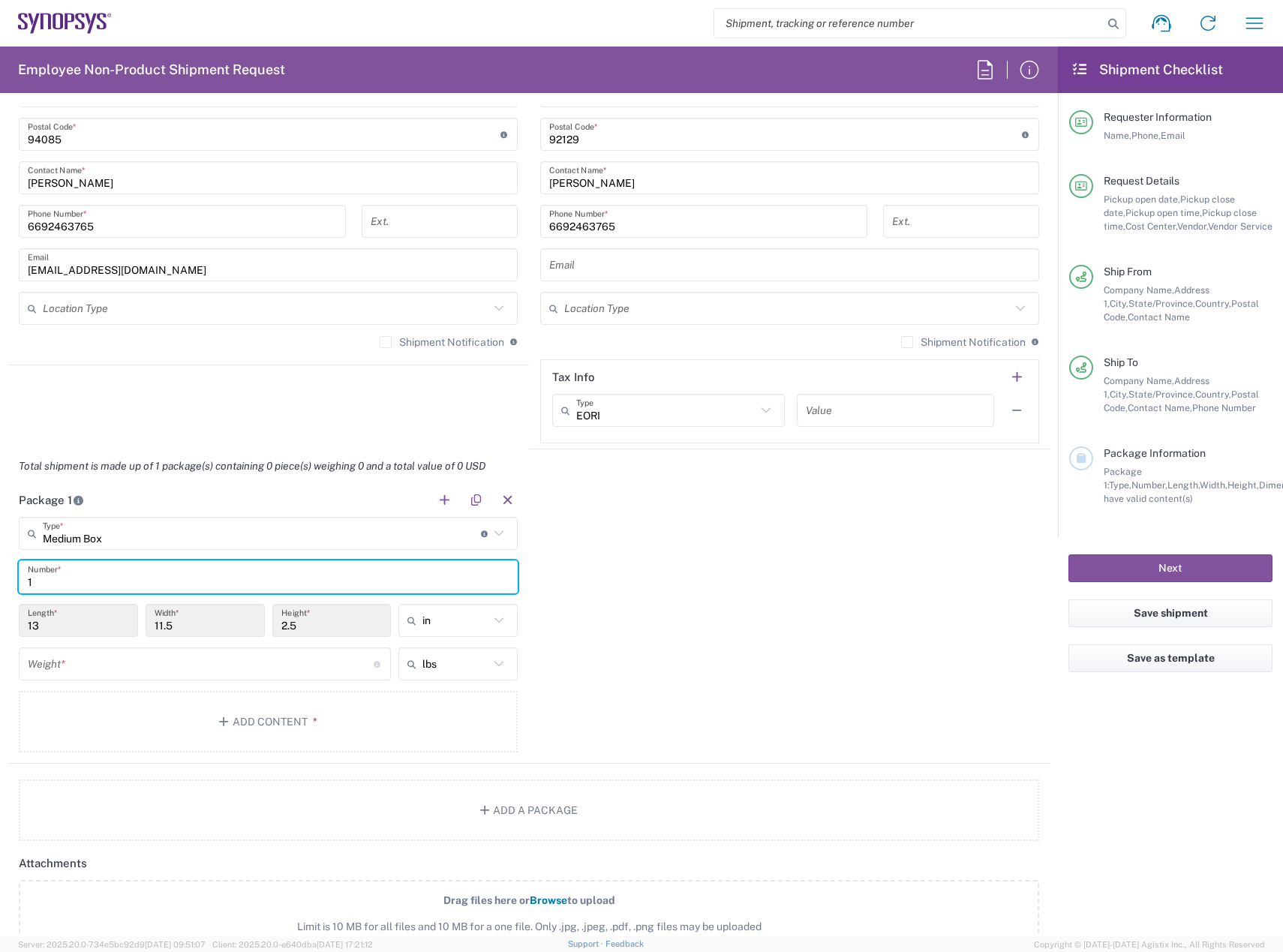
type input "1"
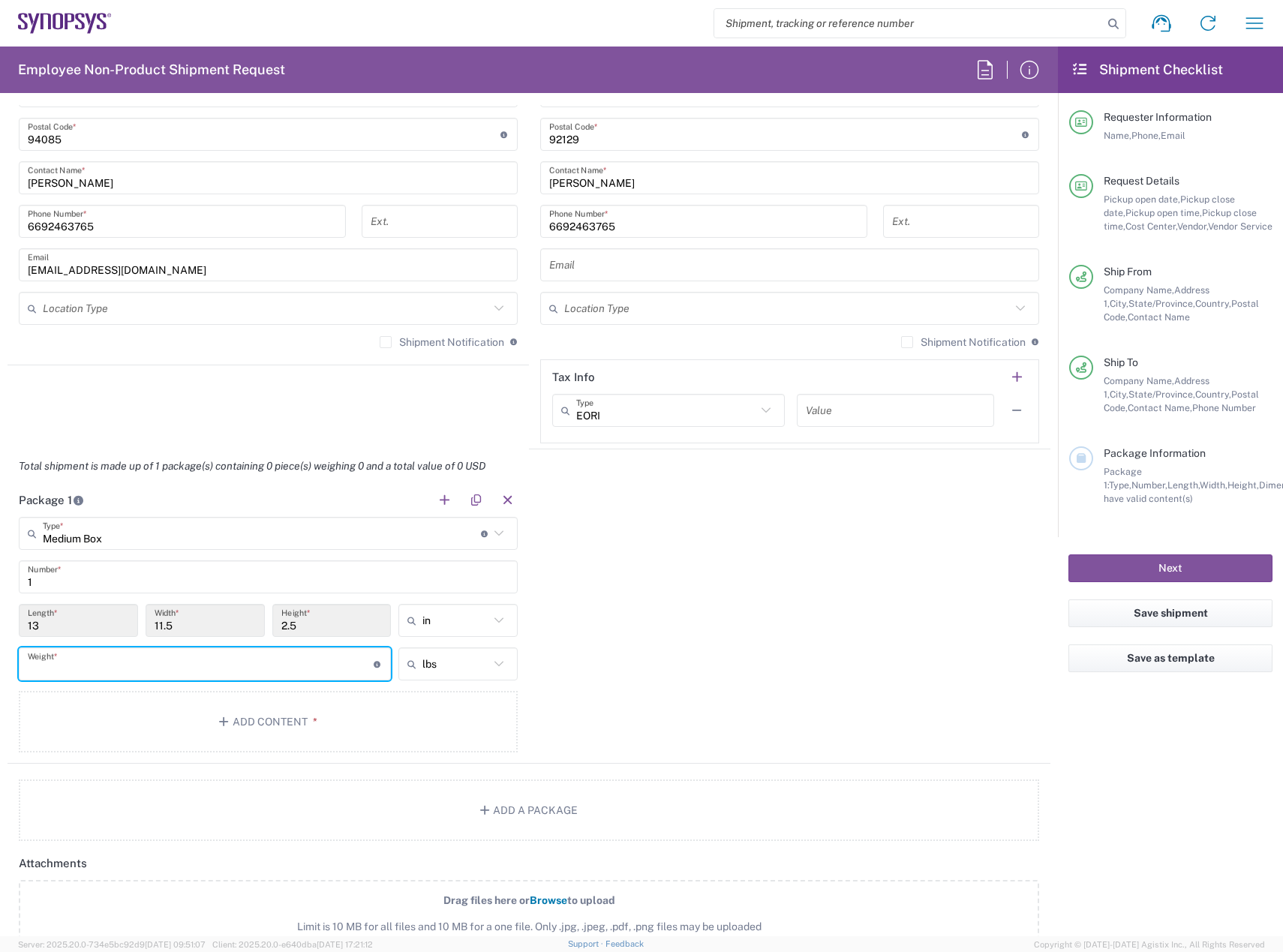
click at [99, 661] on input "number" at bounding box center [200, 664] width 346 height 27
type input "8"
click at [239, 731] on button "Add Content *" at bounding box center [267, 721] width 499 height 62
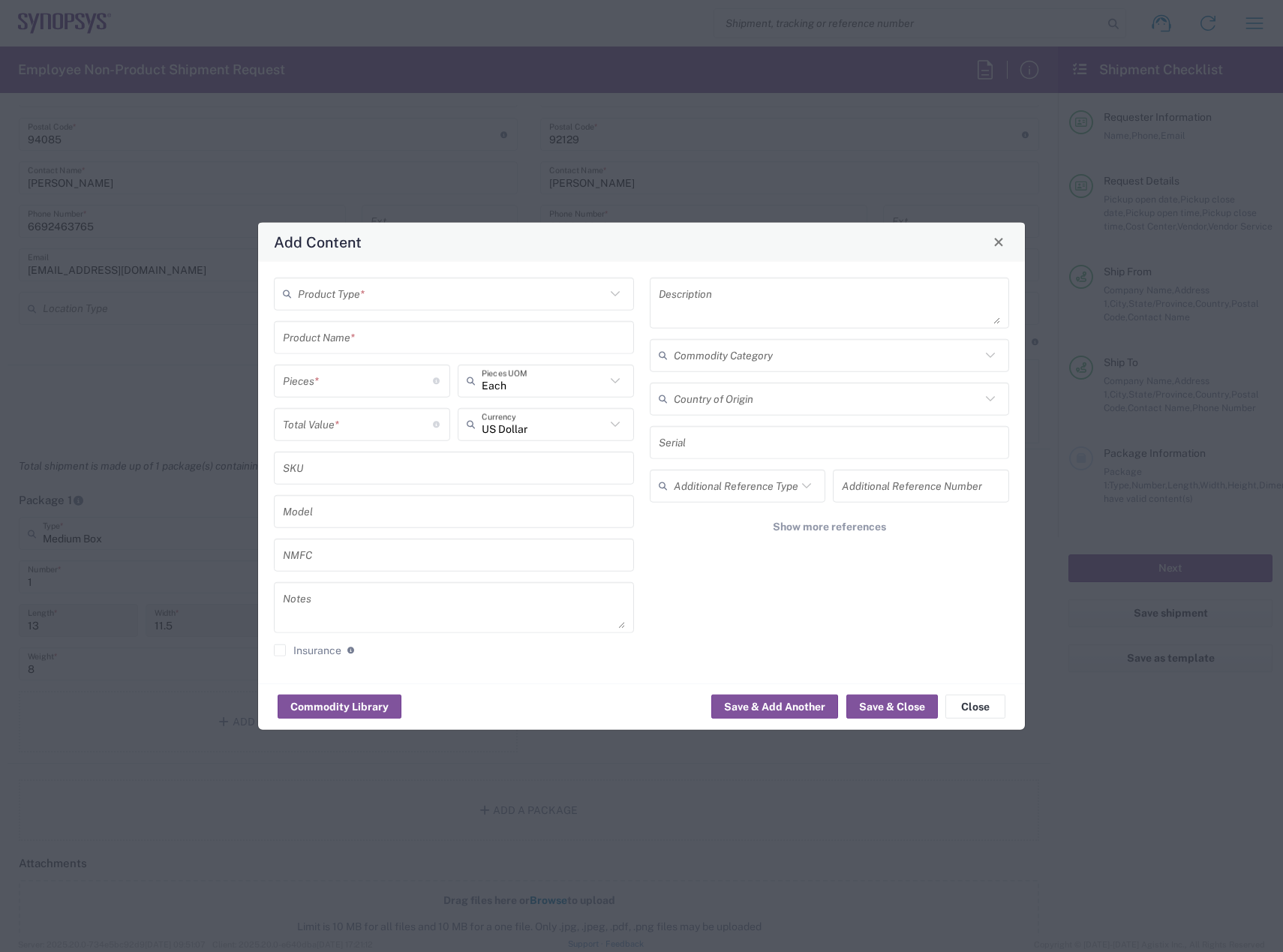
click at [392, 302] on input "text" at bounding box center [451, 293] width 308 height 27
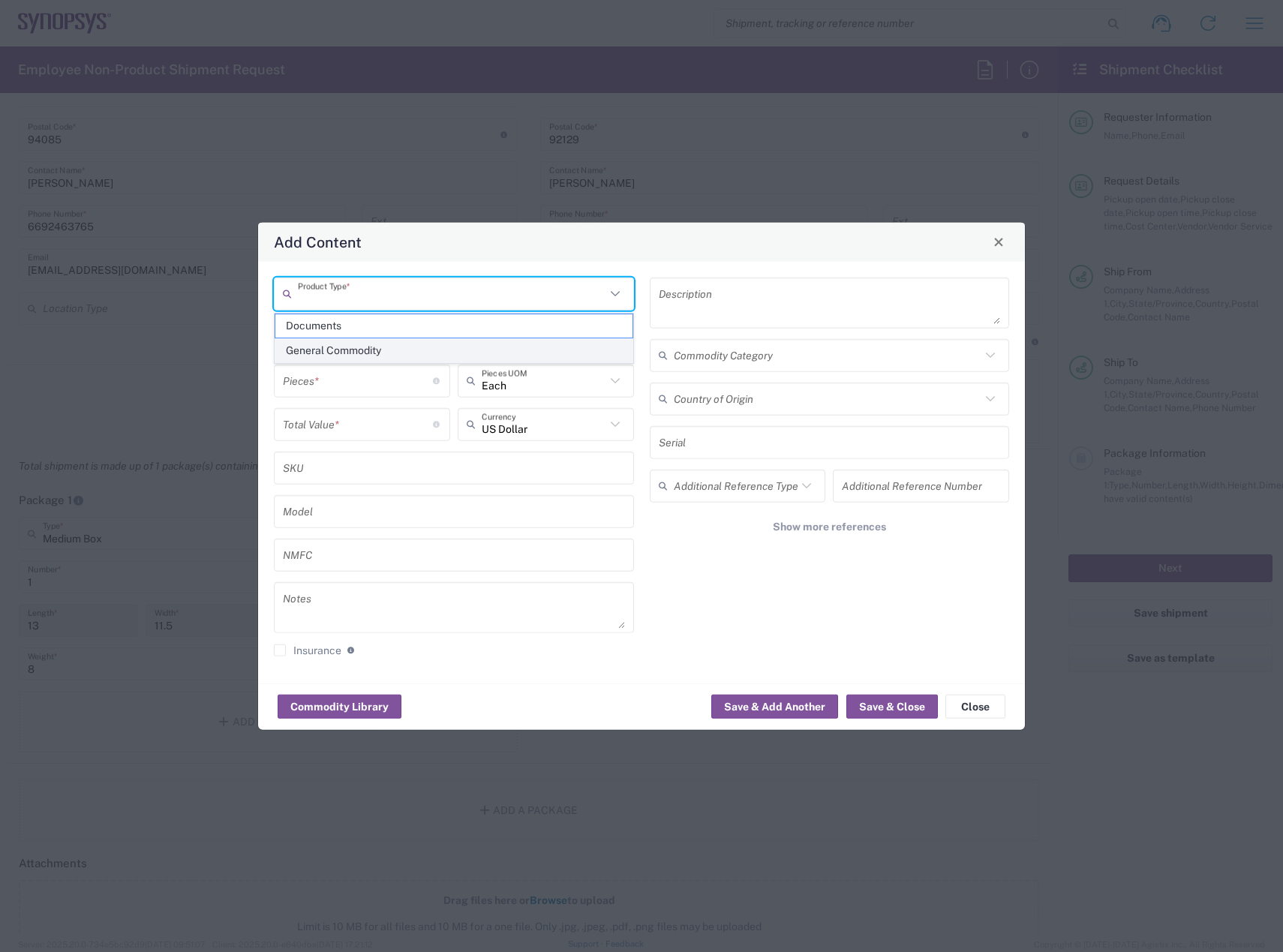
click at [381, 342] on span "General Commodity" at bounding box center [454, 350] width 358 height 23
type input "General Commodity"
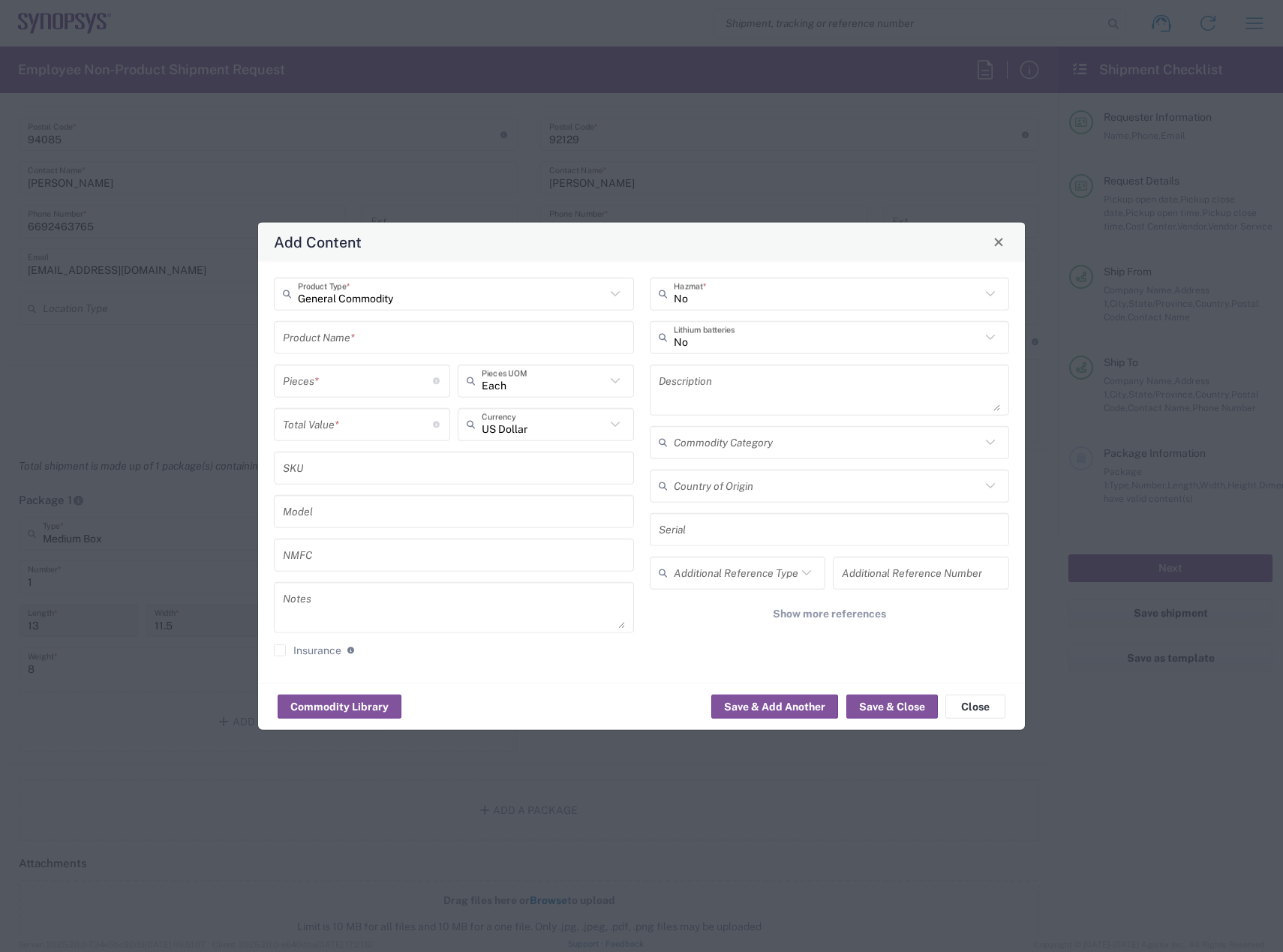
click at [426, 337] on input "text" at bounding box center [454, 337] width 342 height 27
click at [390, 373] on div "Dell Laptop" at bounding box center [454, 372] width 358 height 26
type input "Dell Laptop"
type textarea "Dell Laptop"
click at [346, 385] on input "number" at bounding box center [358, 380] width 150 height 27
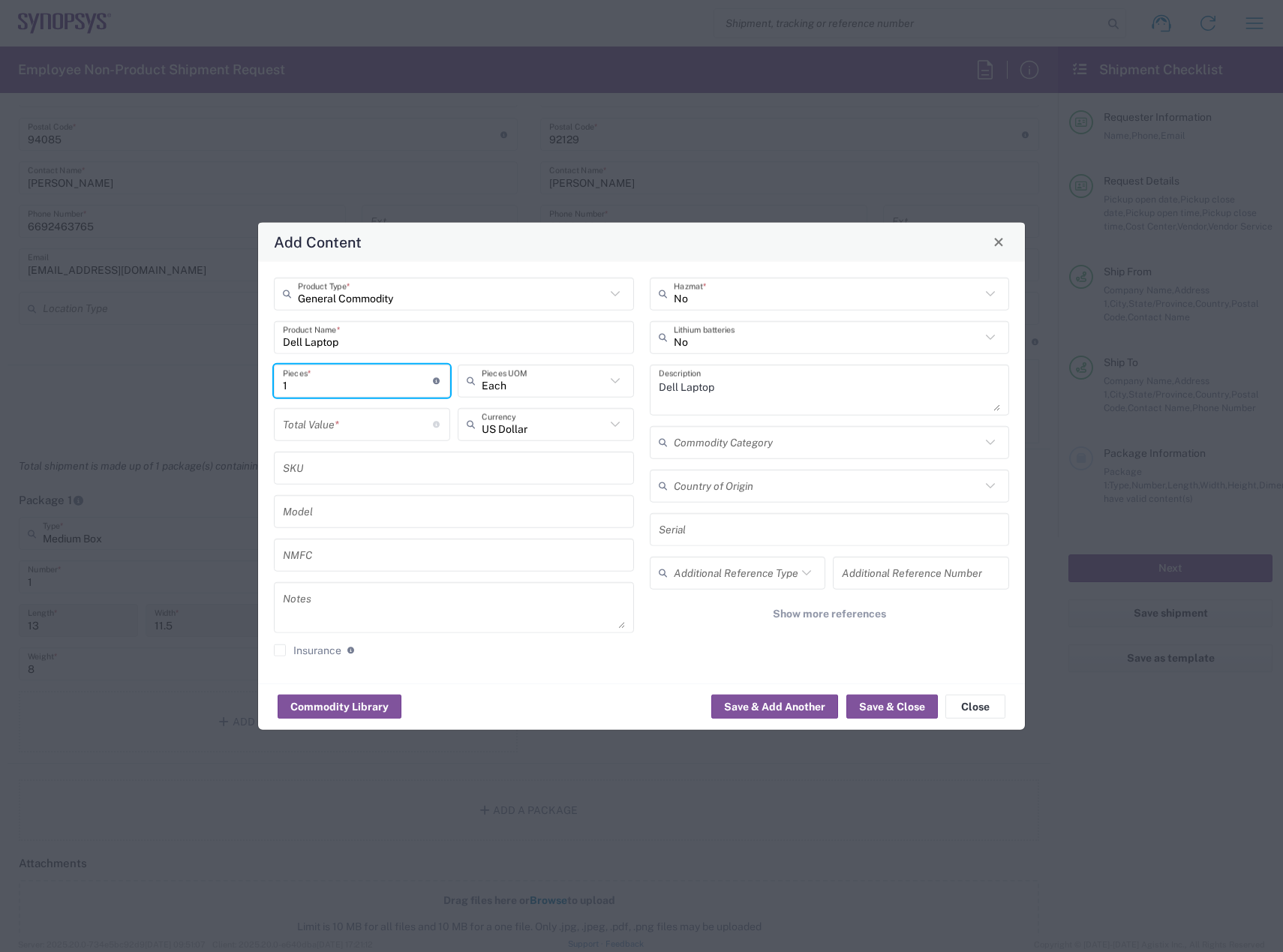
type input "1"
click at [349, 414] on input "number" at bounding box center [358, 425] width 150 height 27
type input "300"
click at [1005, 339] on div "No Lithium batteries" at bounding box center [830, 337] width 360 height 33
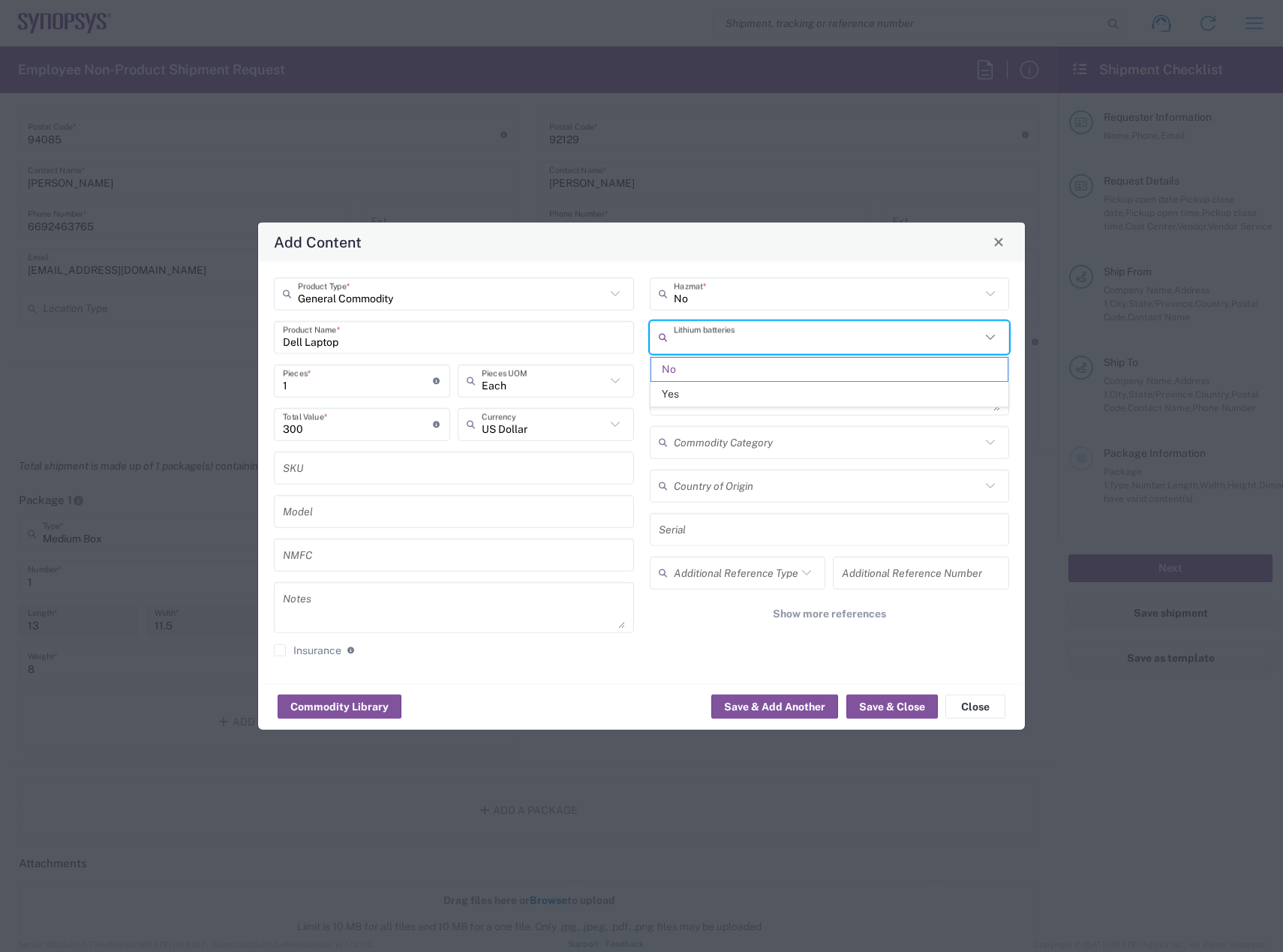
click at [995, 342] on icon at bounding box center [990, 336] width 19 height 19
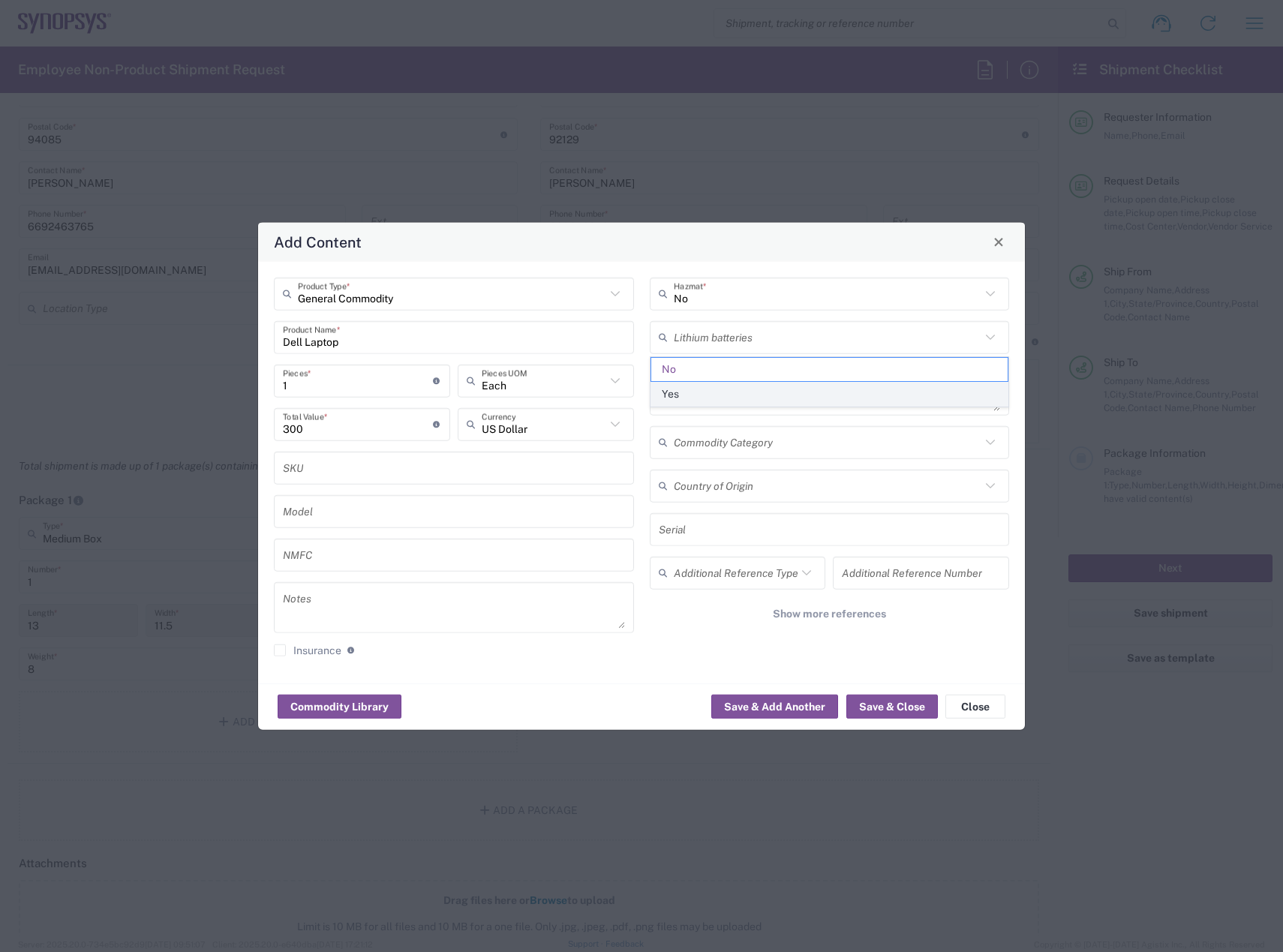
click at [926, 392] on span "Yes" at bounding box center [830, 393] width 358 height 23
type input "Yes"
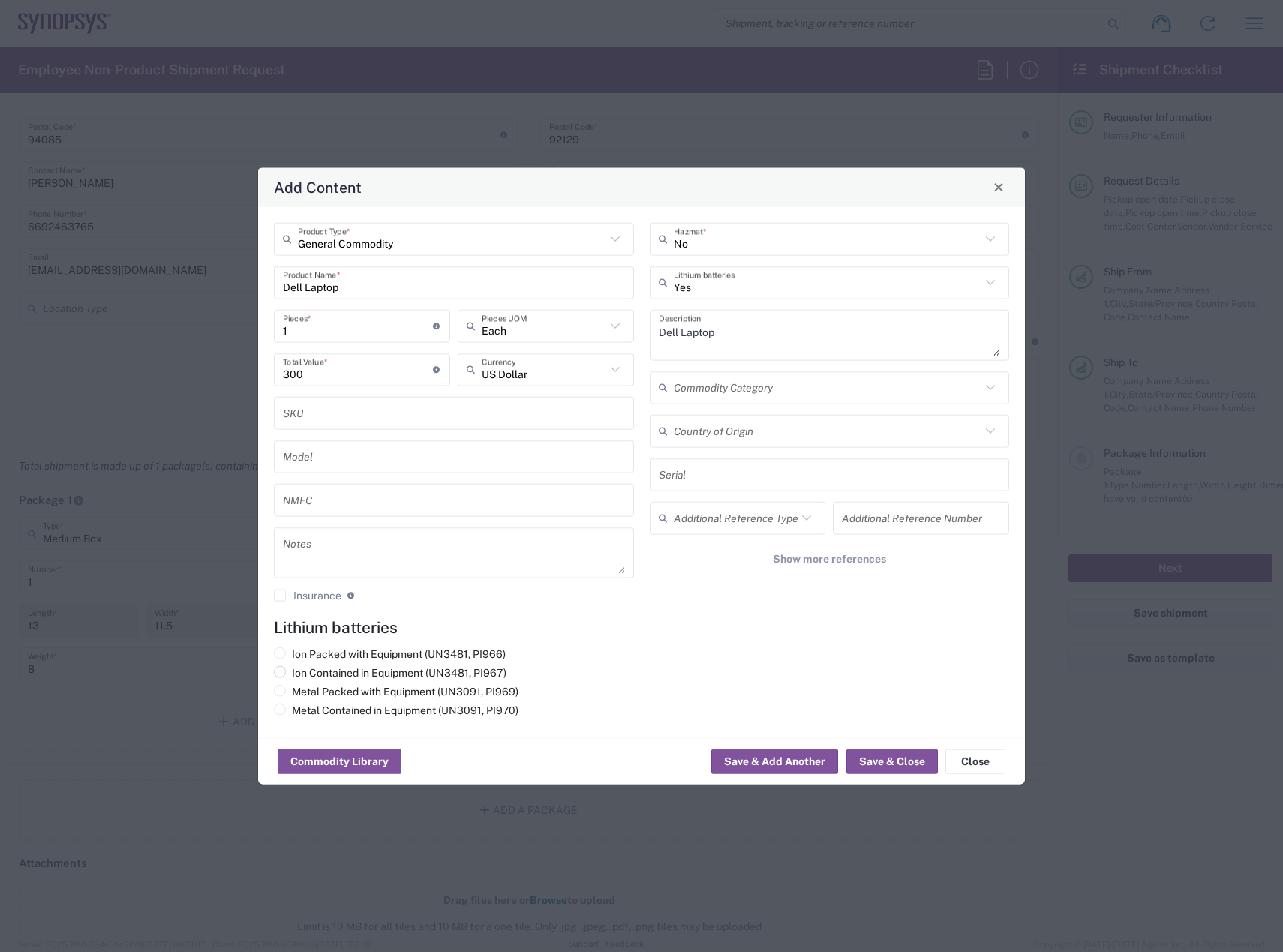
click at [309, 674] on label "Ion Contained in Equipment (UN3481, PI967)" at bounding box center [390, 672] width 233 height 14
click at [301, 674] on input "Ion Contained in Equipment (UN3481, PI967)" at bounding box center [297, 670] width 10 height 10
radio input "true"
click at [902, 756] on button "Save & Close" at bounding box center [892, 762] width 92 height 24
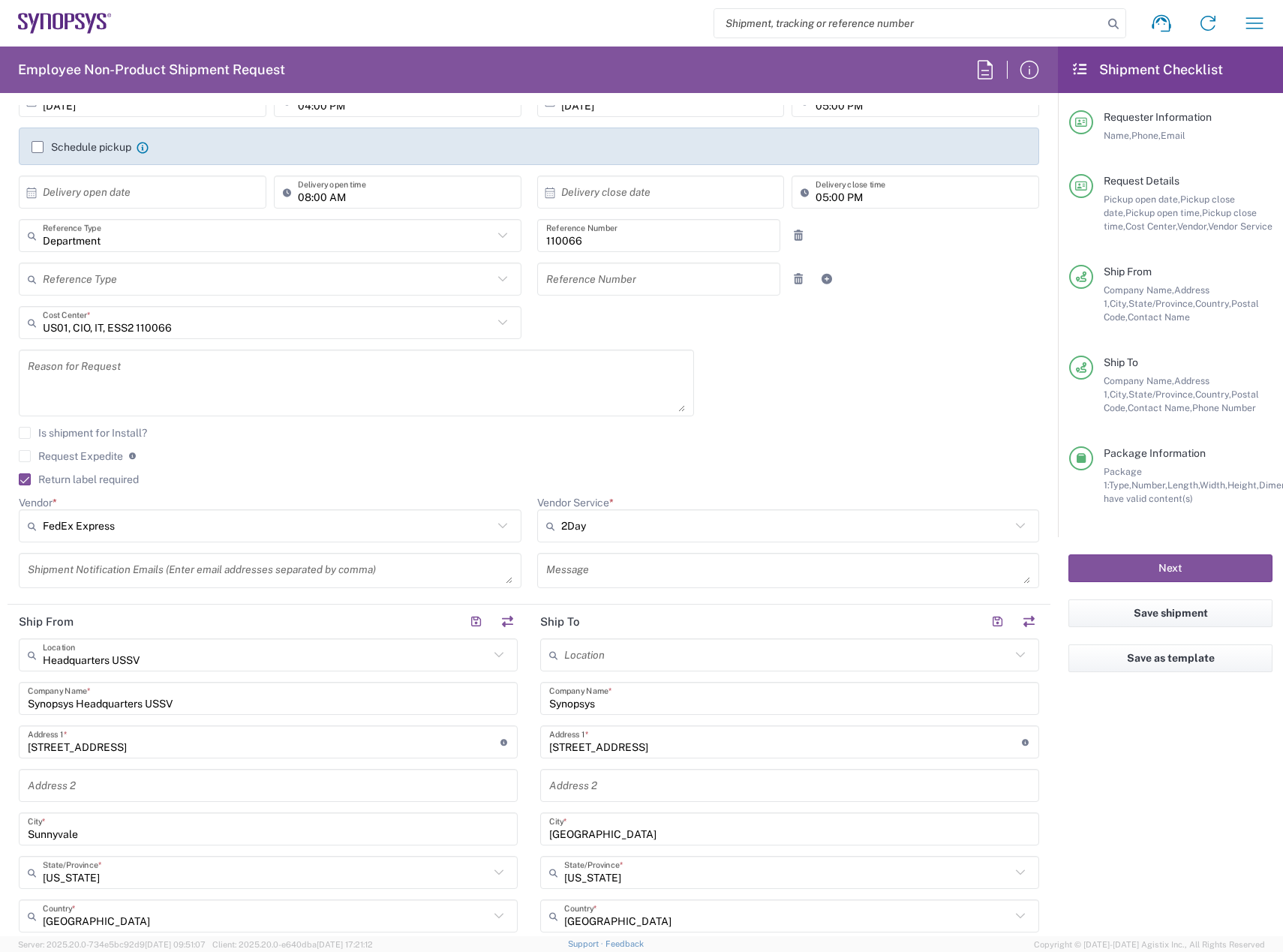
scroll to position [0, 0]
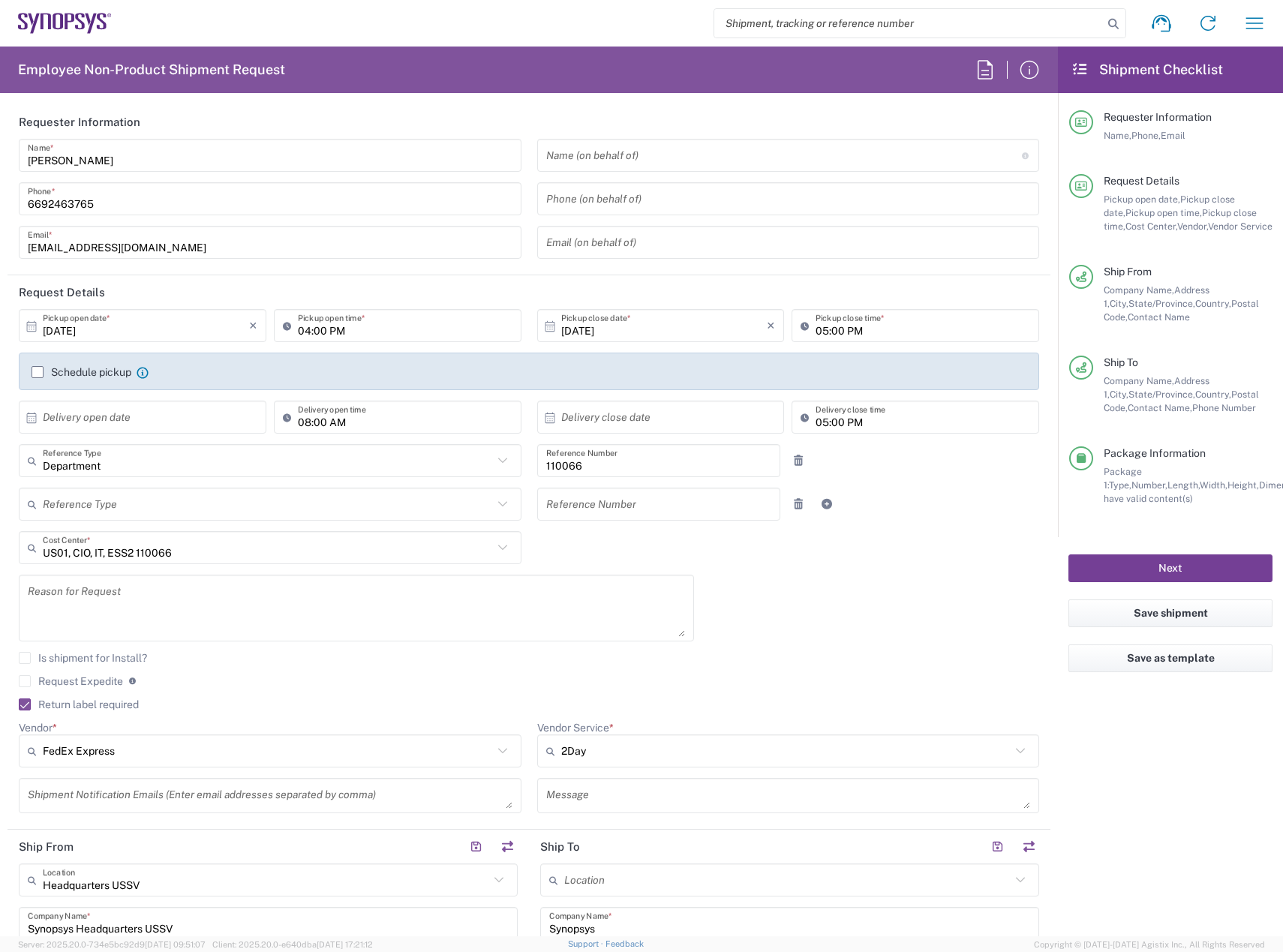
click at [1118, 564] on button "Next" at bounding box center [1171, 568] width 204 height 28
